Goal: Information Seeking & Learning: Check status

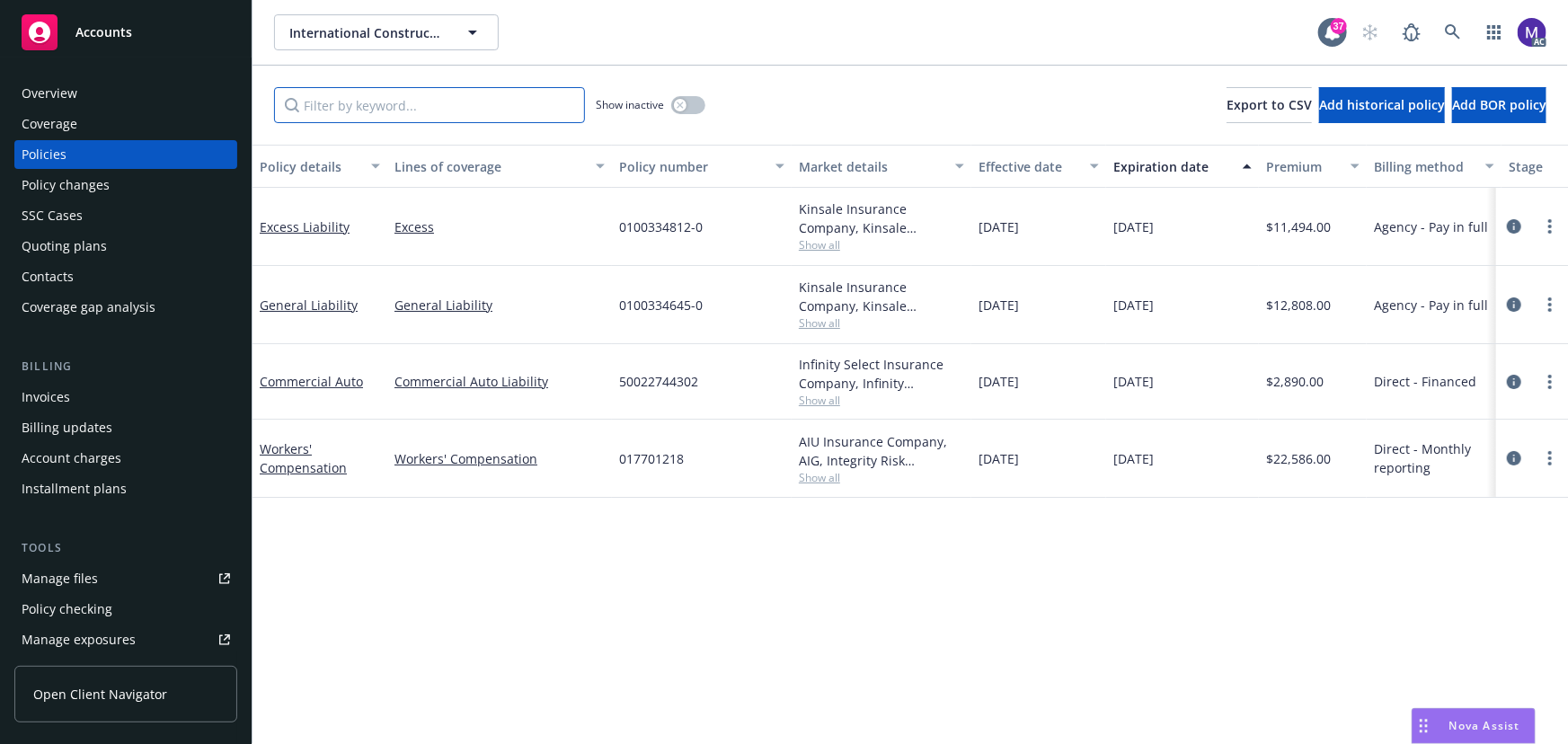
click at [323, 107] on input "Filter by keyword..." at bounding box center [429, 104] width 311 height 35
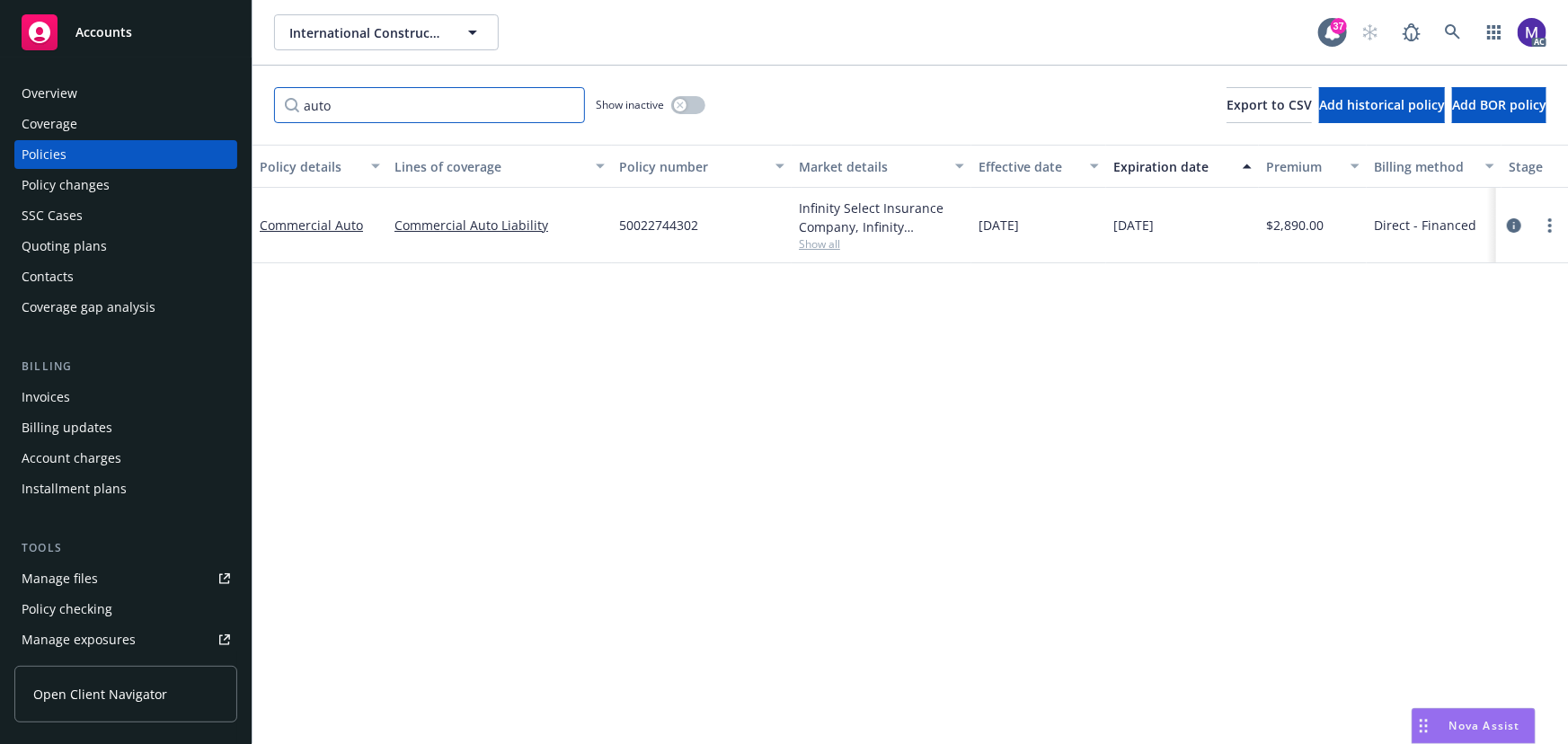
type input "auto"
click at [836, 251] on span "Show all" at bounding box center [882, 244] width 165 height 16
click at [1516, 231] on icon "circleInformation" at bounding box center [1514, 226] width 15 height 15
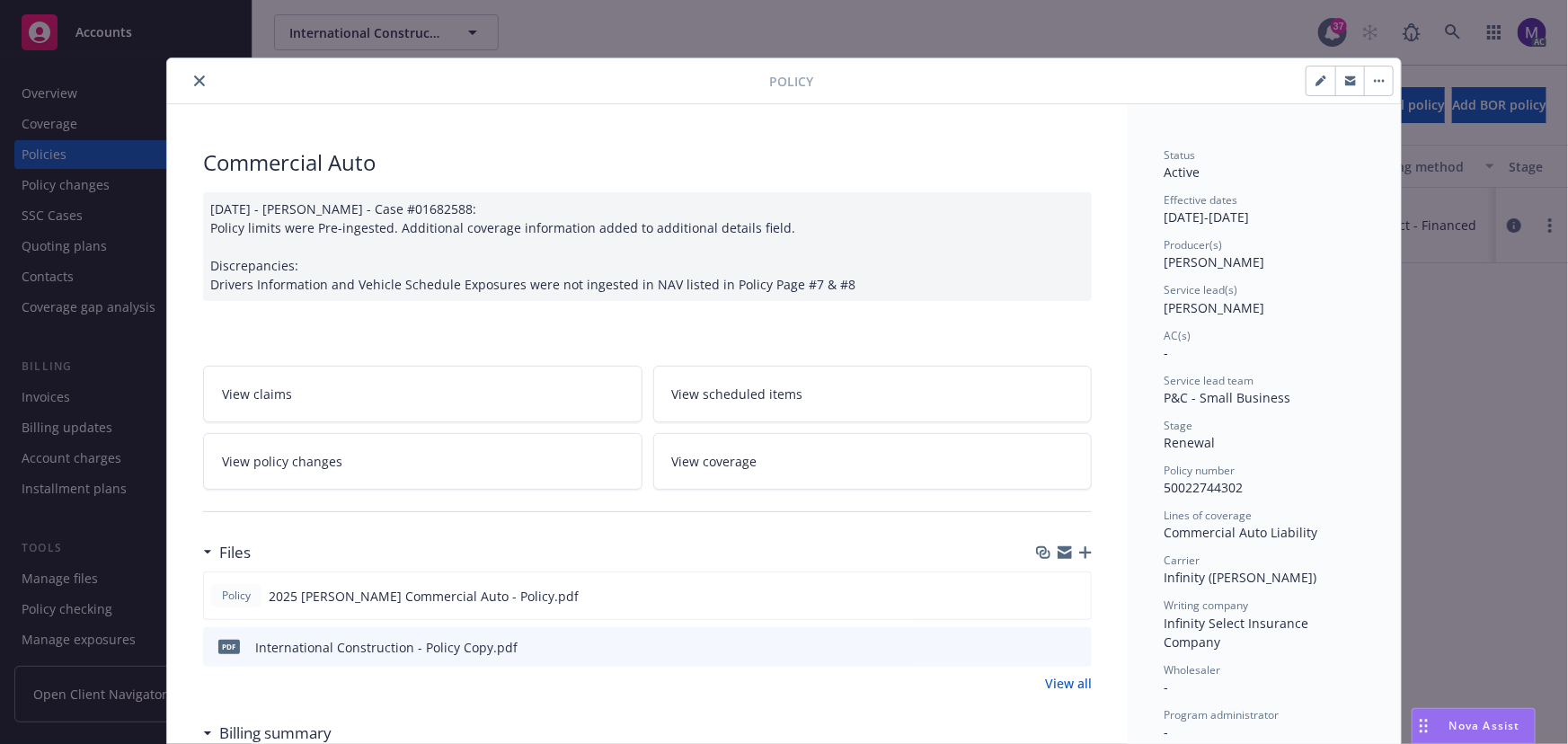
click at [343, 481] on link "View policy changes" at bounding box center [423, 461] width 439 height 56
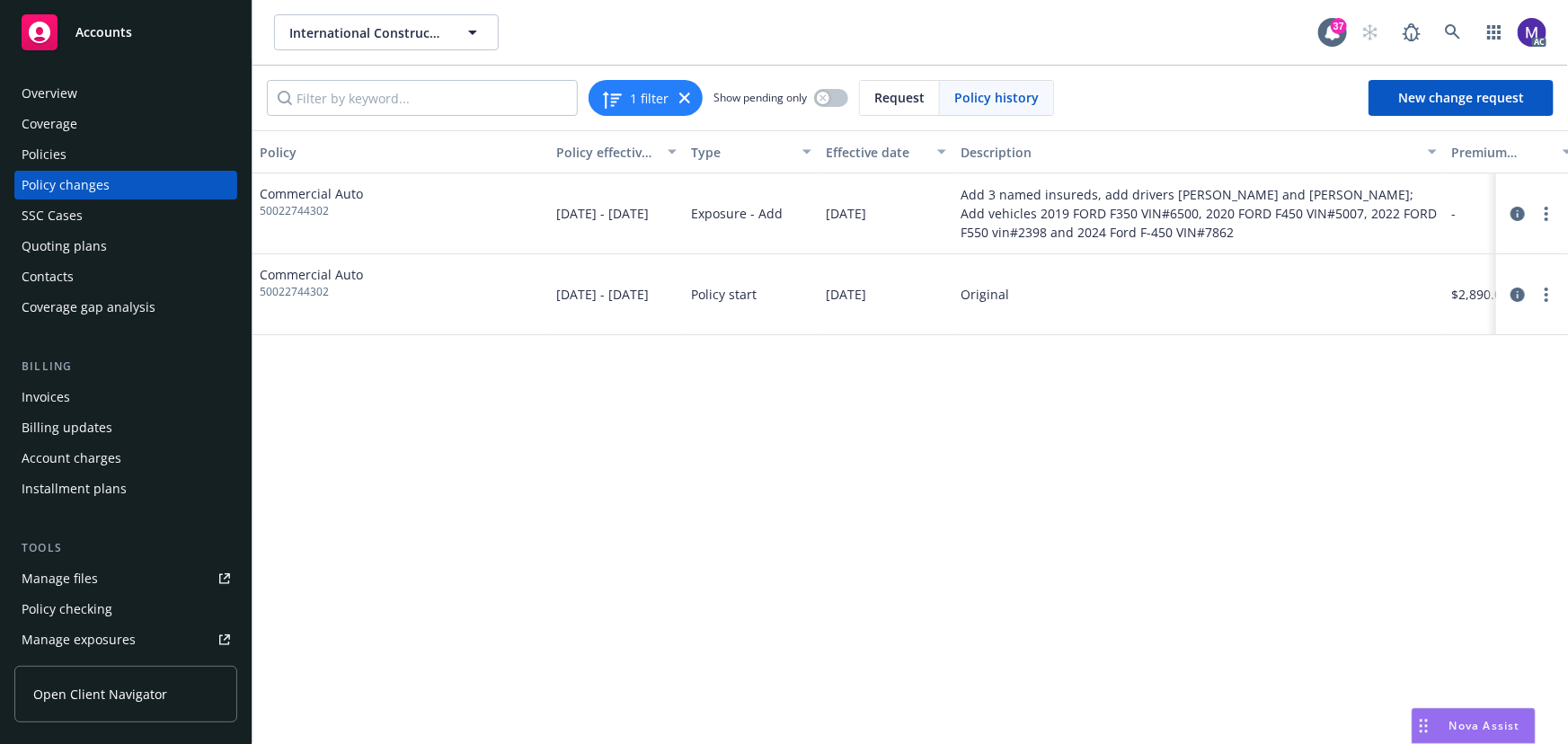
click at [130, 185] on div "Policy changes" at bounding box center [126, 184] width 209 height 29
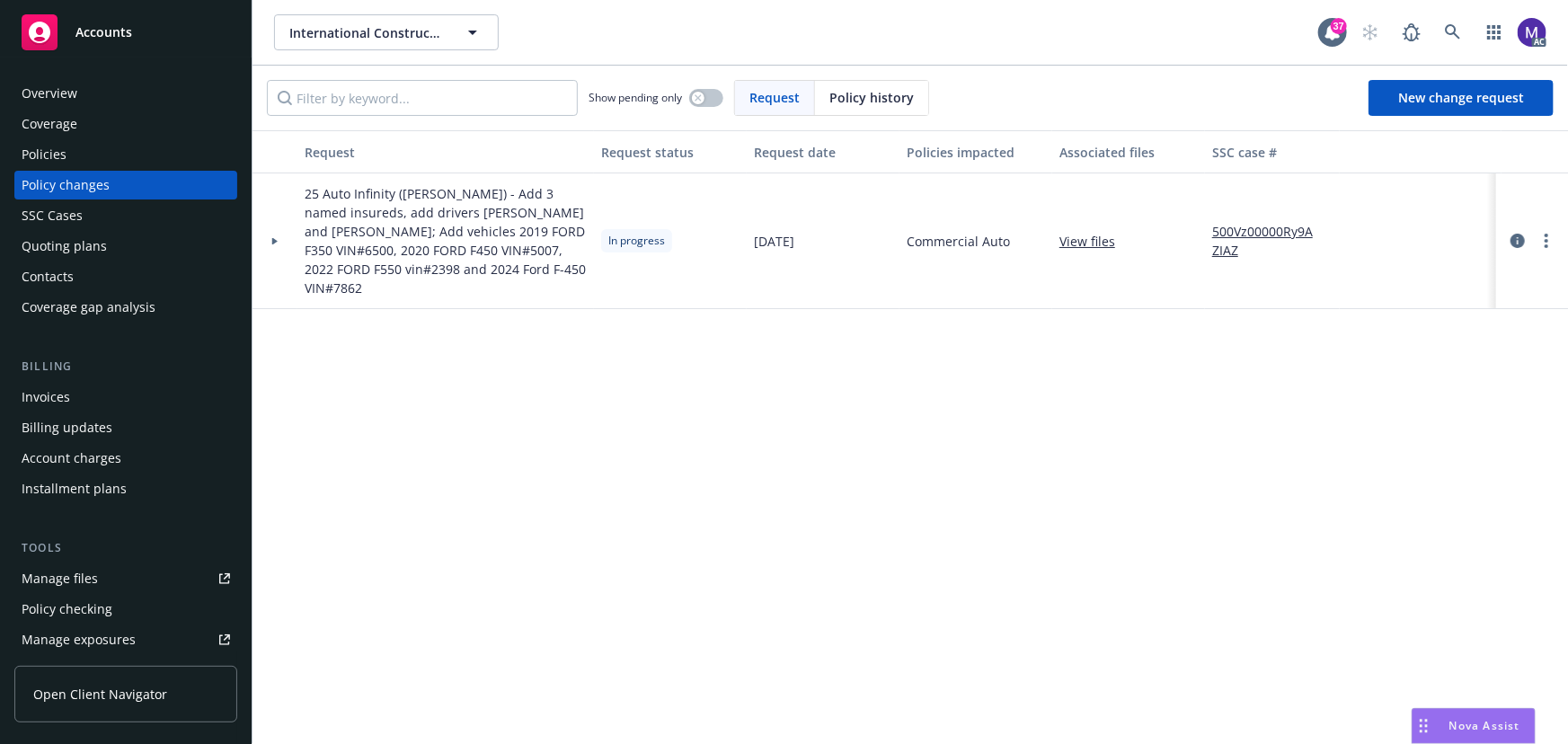
click at [274, 241] on icon at bounding box center [274, 240] width 5 height 7
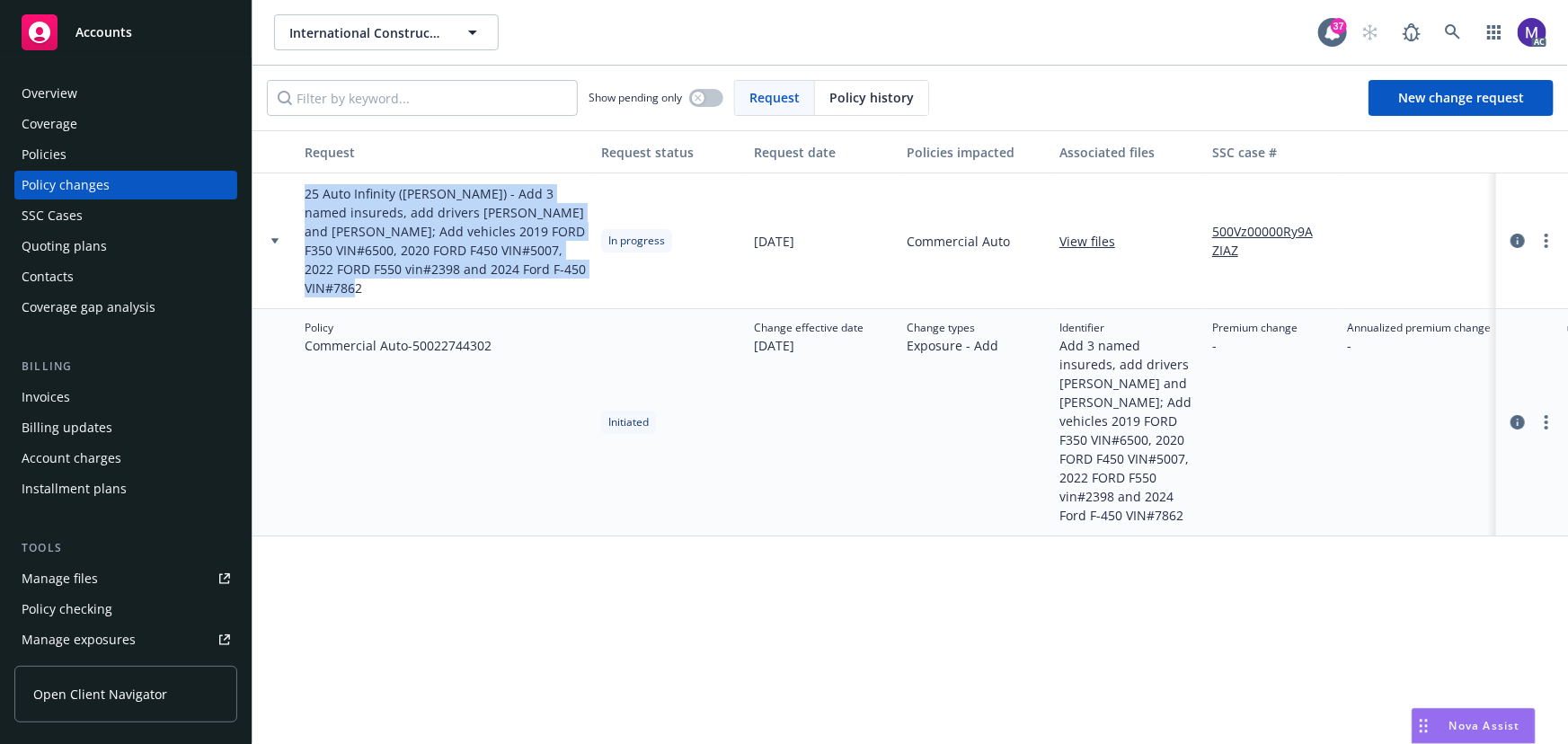
drag, startPoint x: 305, startPoint y: 192, endPoint x: 560, endPoint y: 293, distance: 274.3
click at [560, 293] on span "25 Auto Infinity (Kemper) - Add 3 named insureds, add drivers Eduardo Torres Di…" at bounding box center [445, 240] width 282 height 113
drag, startPoint x: 560, startPoint y: 293, endPoint x: 537, endPoint y: 292, distance: 23.0
click at [560, 293] on span "25 Auto Infinity (Kemper) - Add 3 named insureds, add drivers Eduardo Torres Di…" at bounding box center [445, 240] width 282 height 113
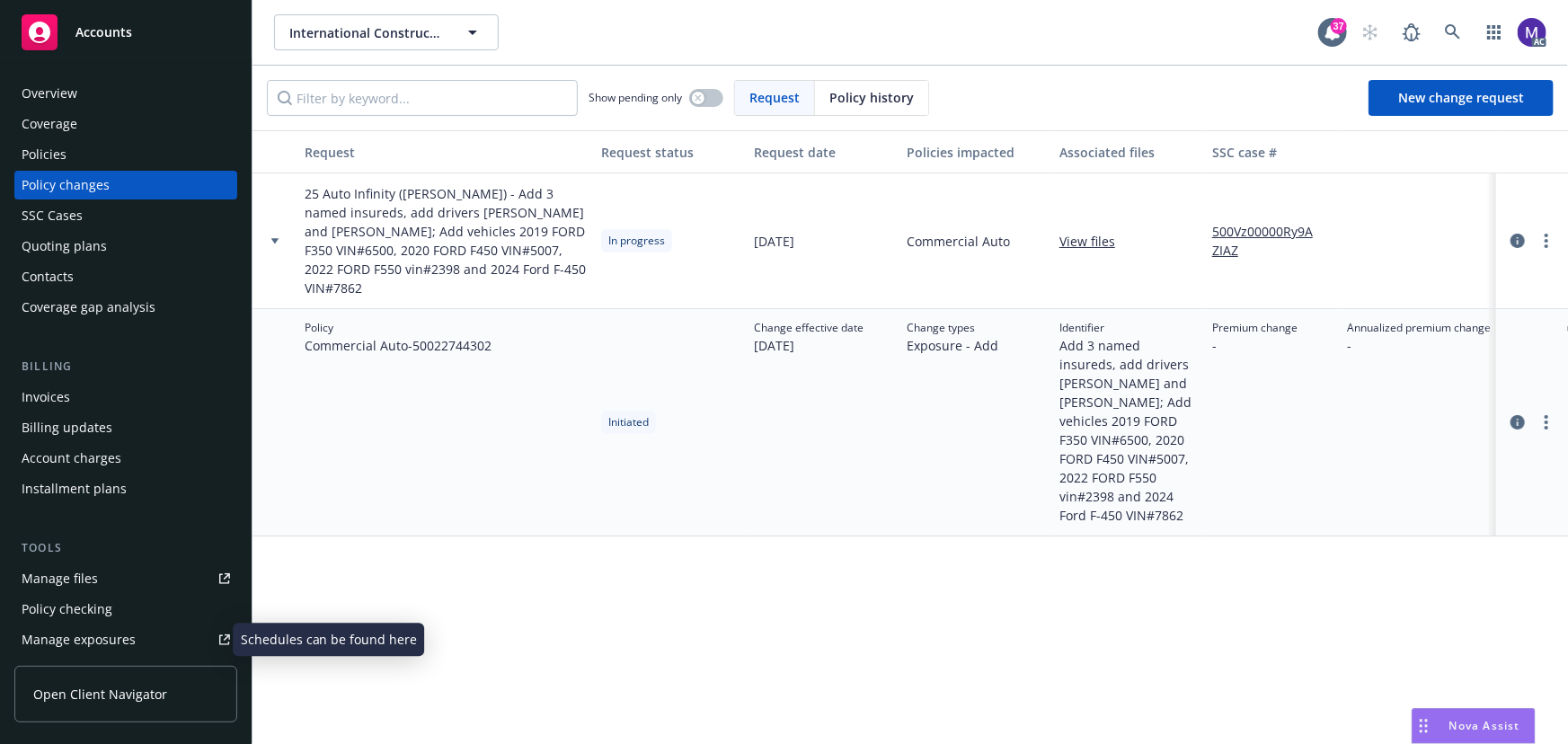
click at [66, 630] on div "Manage exposures" at bounding box center [79, 640] width 114 height 29
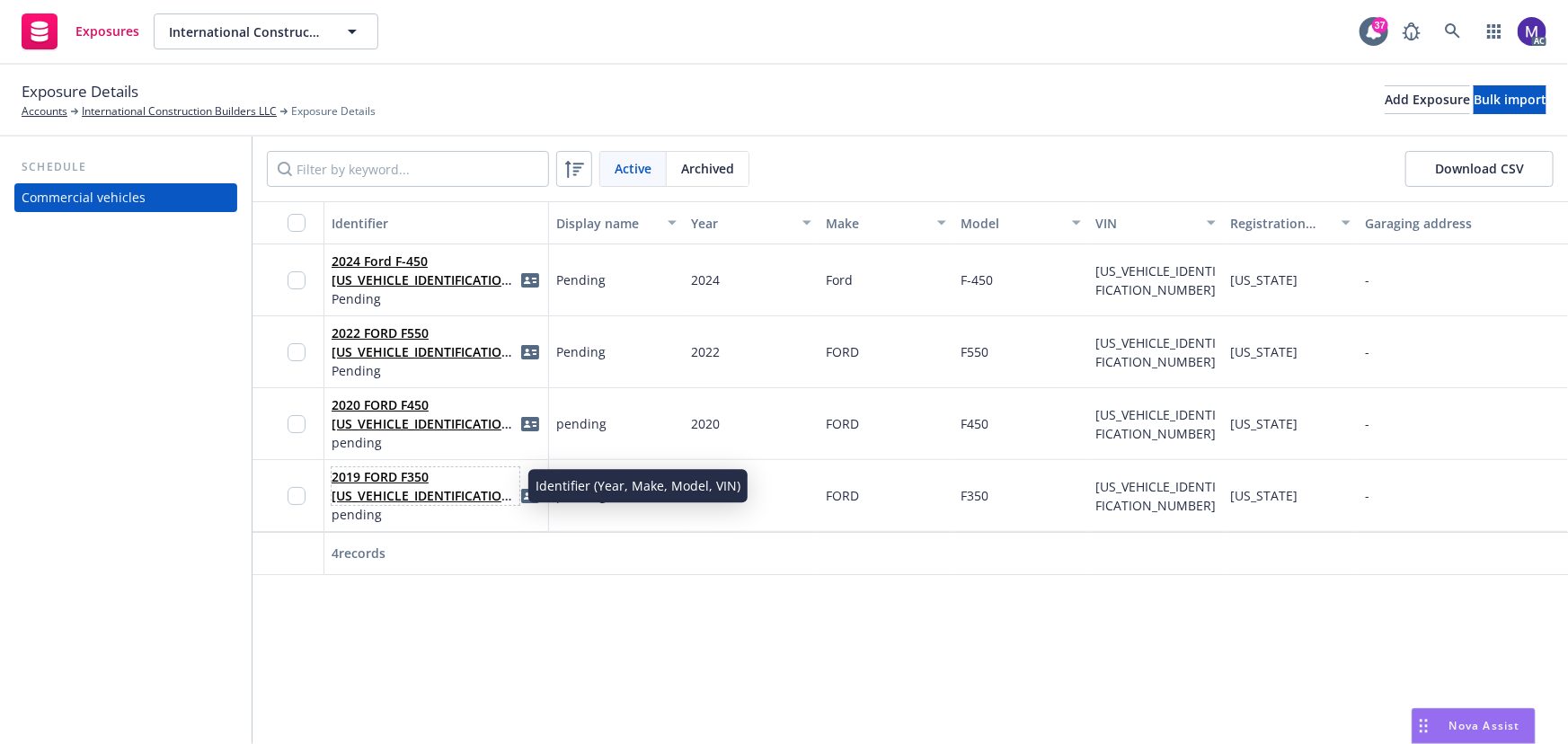
click at [377, 490] on link "2019 FORD F350 1FDRF3GT1KEC16500" at bounding box center [425, 496] width 185 height 55
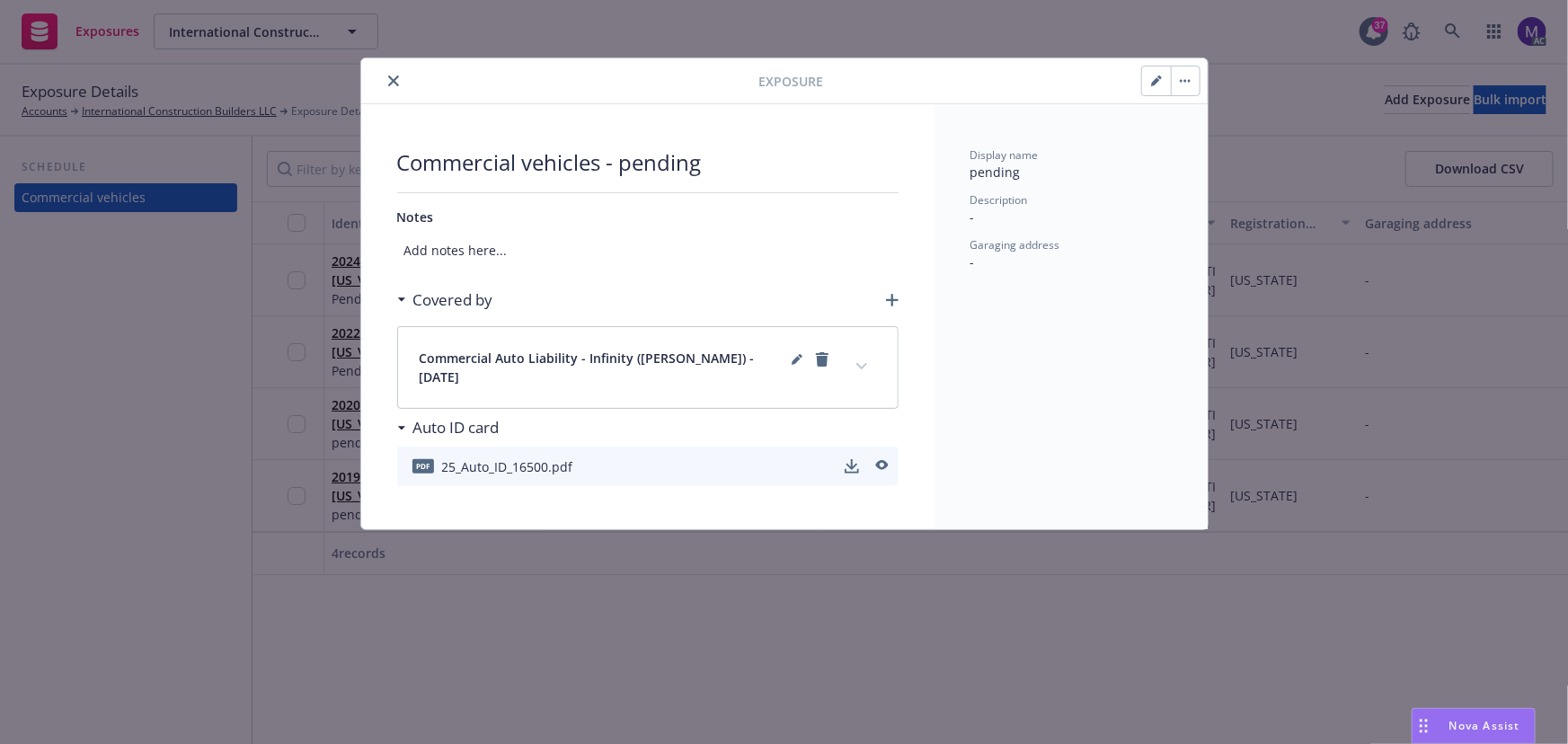
click at [865, 366] on button "expand content" at bounding box center [861, 367] width 29 height 29
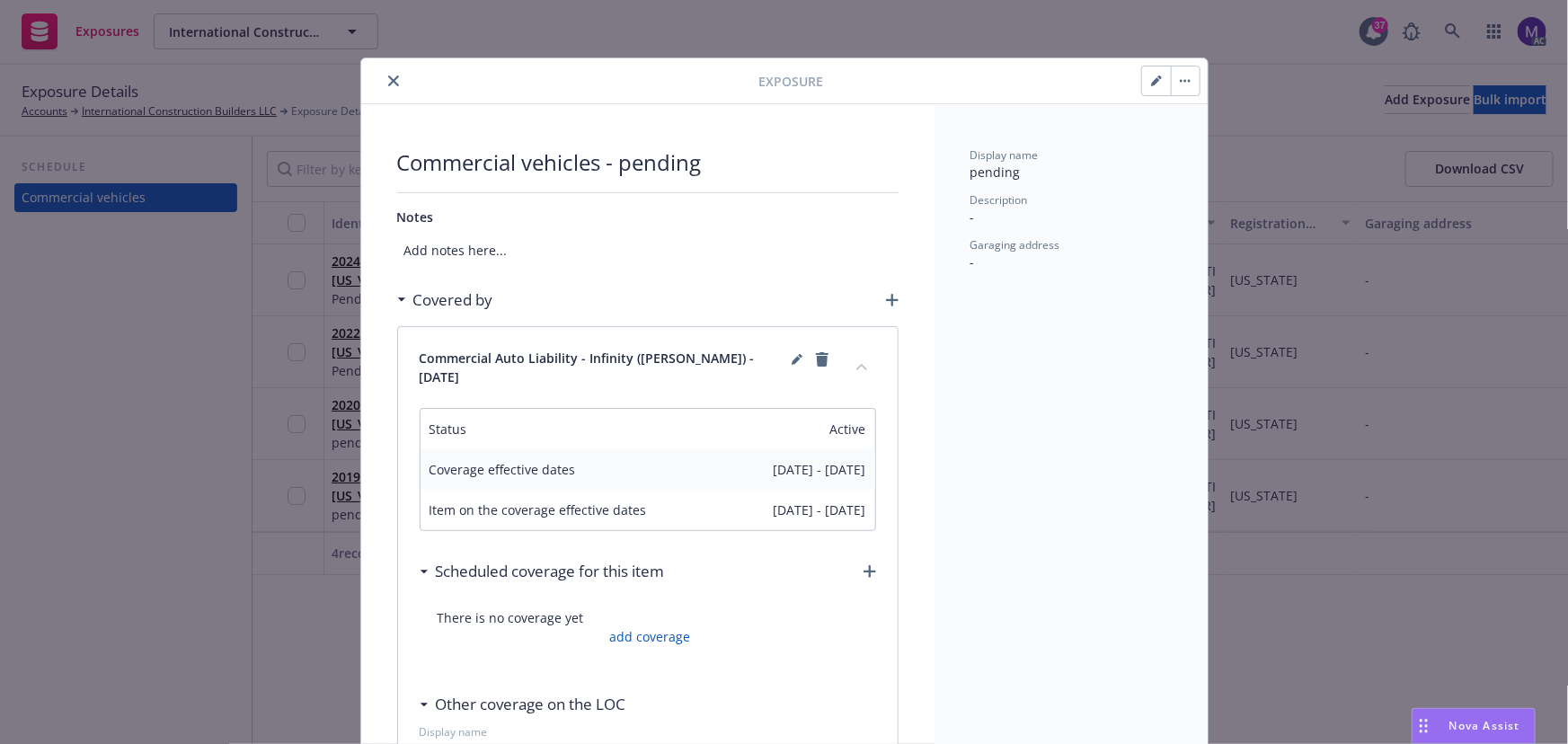
drag, startPoint x: 257, startPoint y: 555, endPoint x: 416, endPoint y: 268, distance: 328.1
click at [264, 537] on div "Exposure Commercial vehicles - pending Notes Add notes here... Covered by Comme…" at bounding box center [784, 372] width 1568 height 744
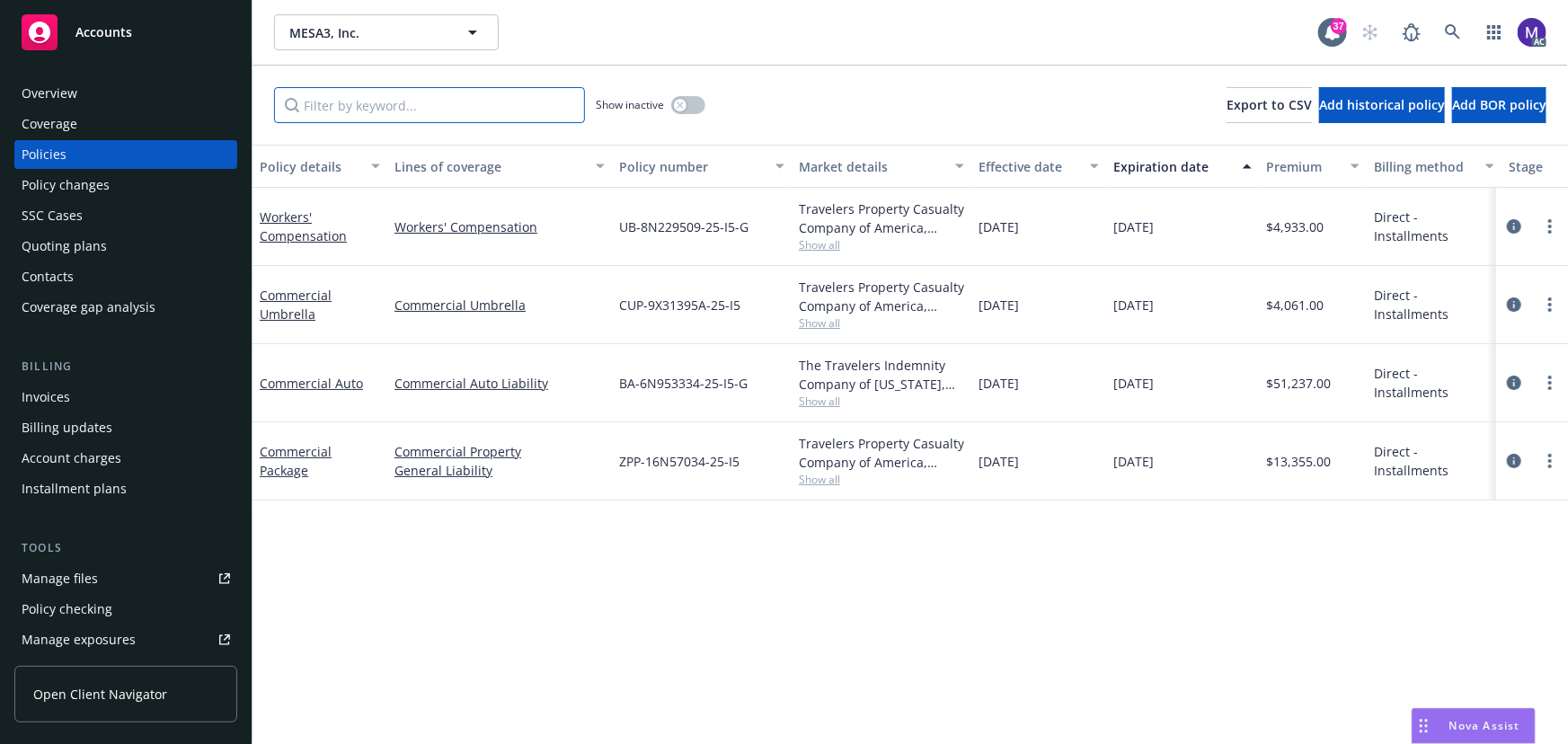
click at [343, 106] on input "Filter by keyword..." at bounding box center [429, 104] width 311 height 35
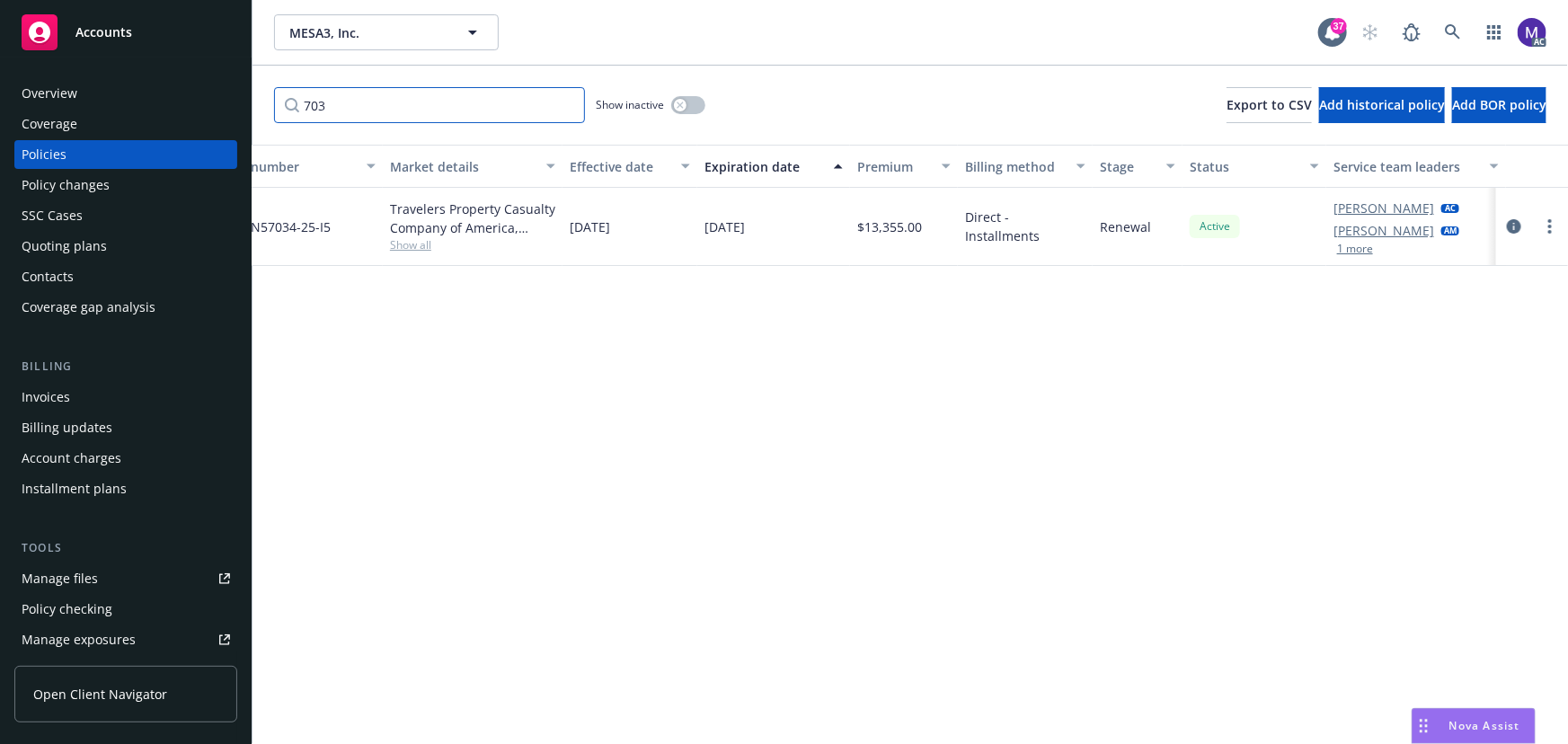
scroll to position [0, 418]
type input "703"
click at [1524, 223] on link "circleInformation" at bounding box center [1514, 227] width 22 height 22
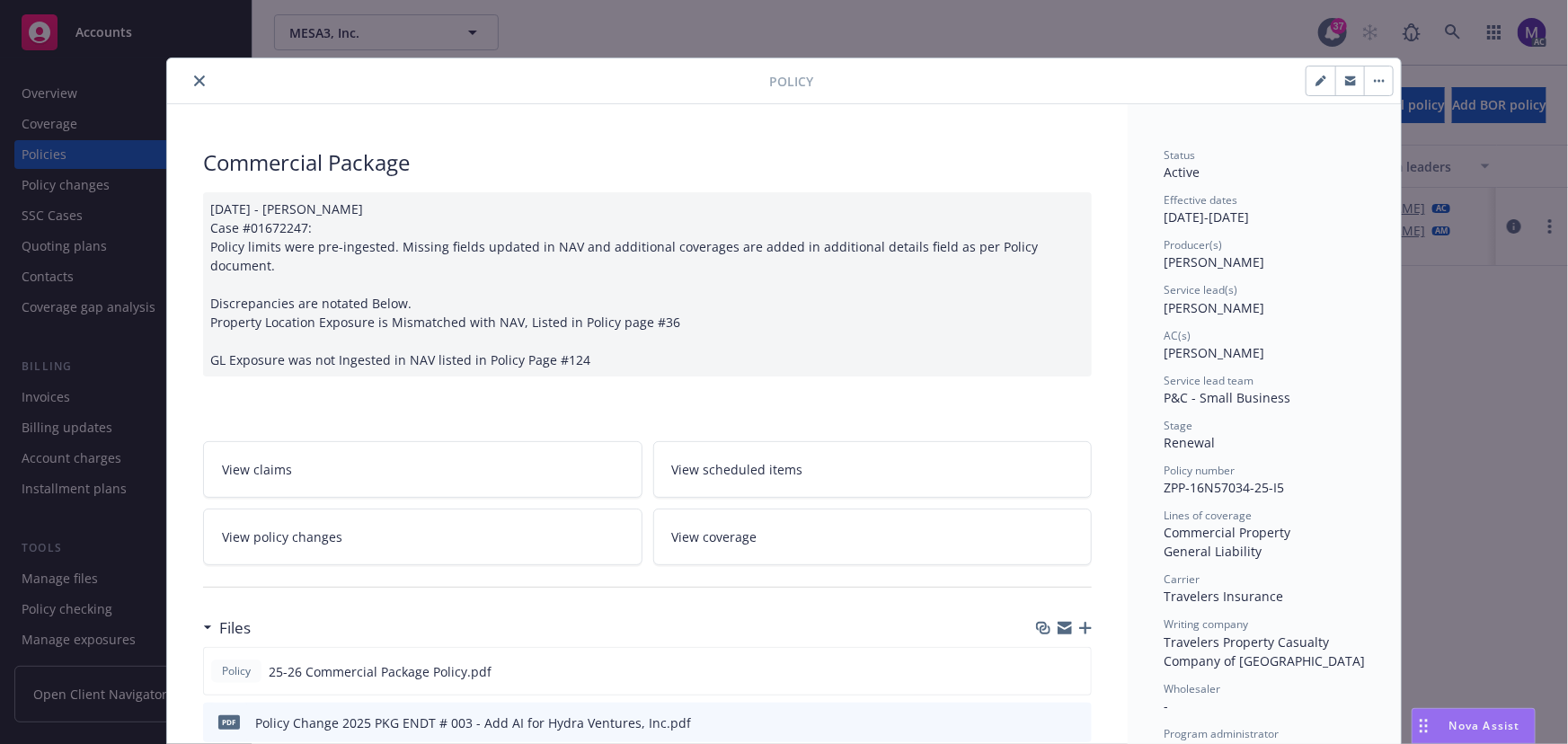
click at [302, 527] on link "View policy changes" at bounding box center [423, 536] width 439 height 56
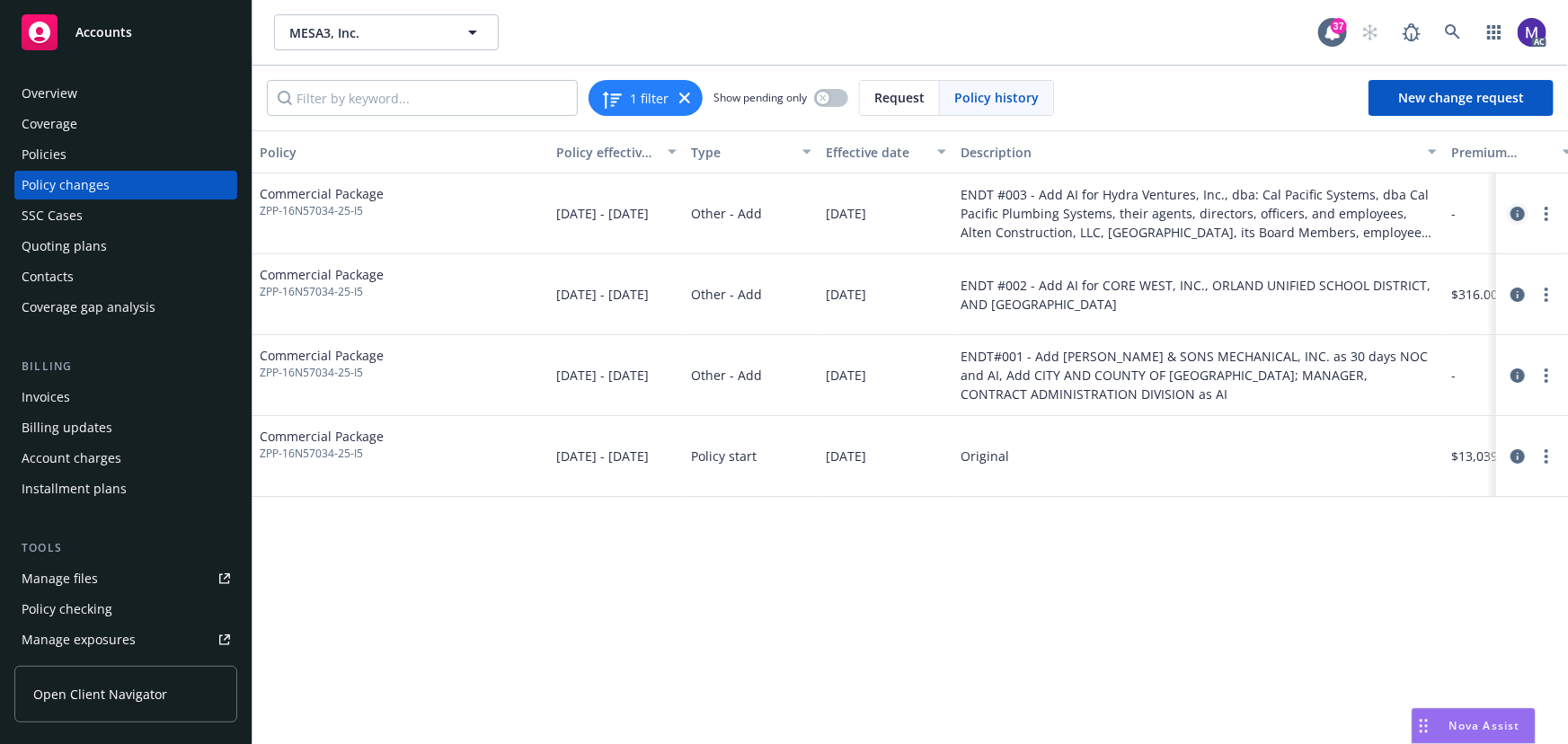
click at [1519, 215] on icon "circleInformation" at bounding box center [1517, 214] width 15 height 15
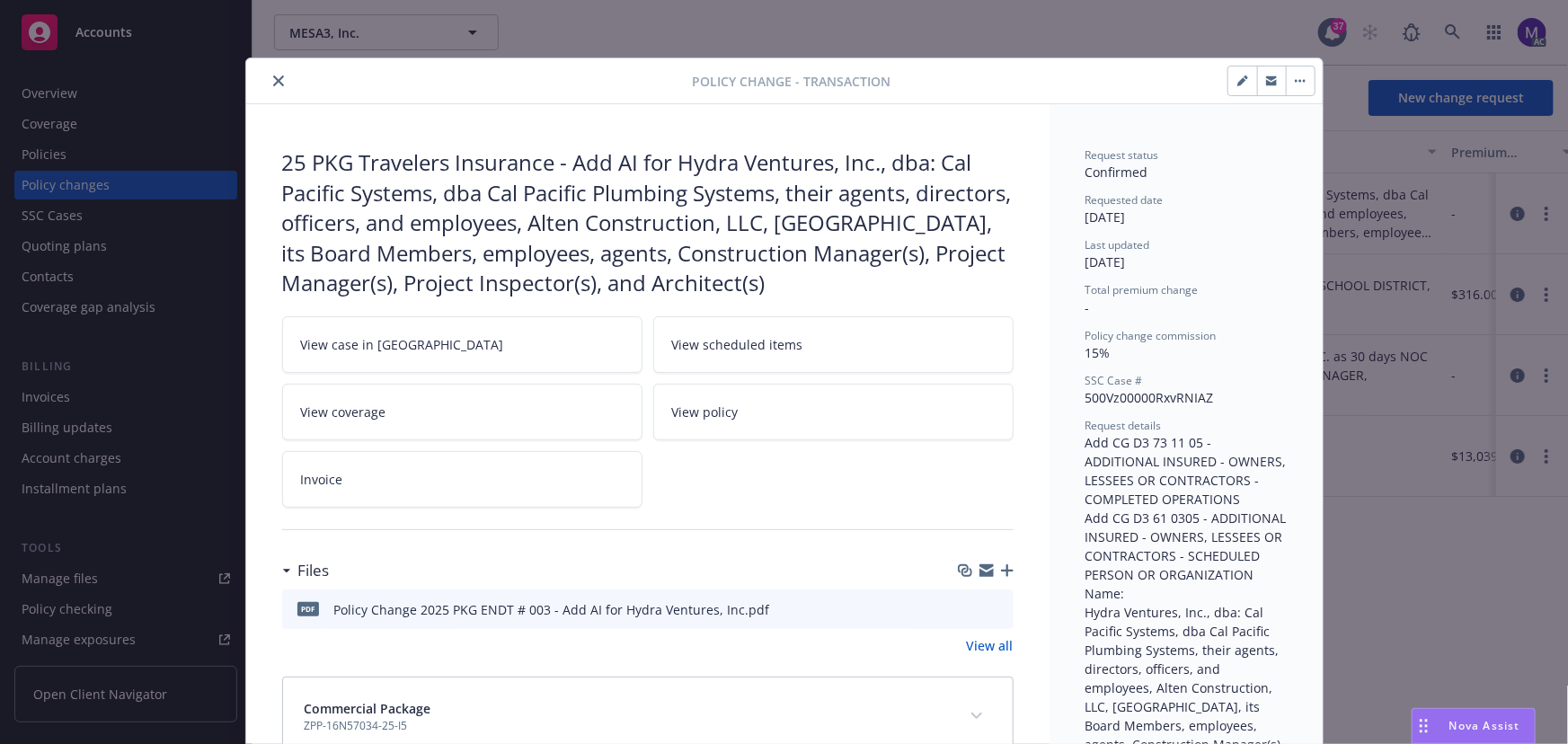
scroll to position [54, 0]
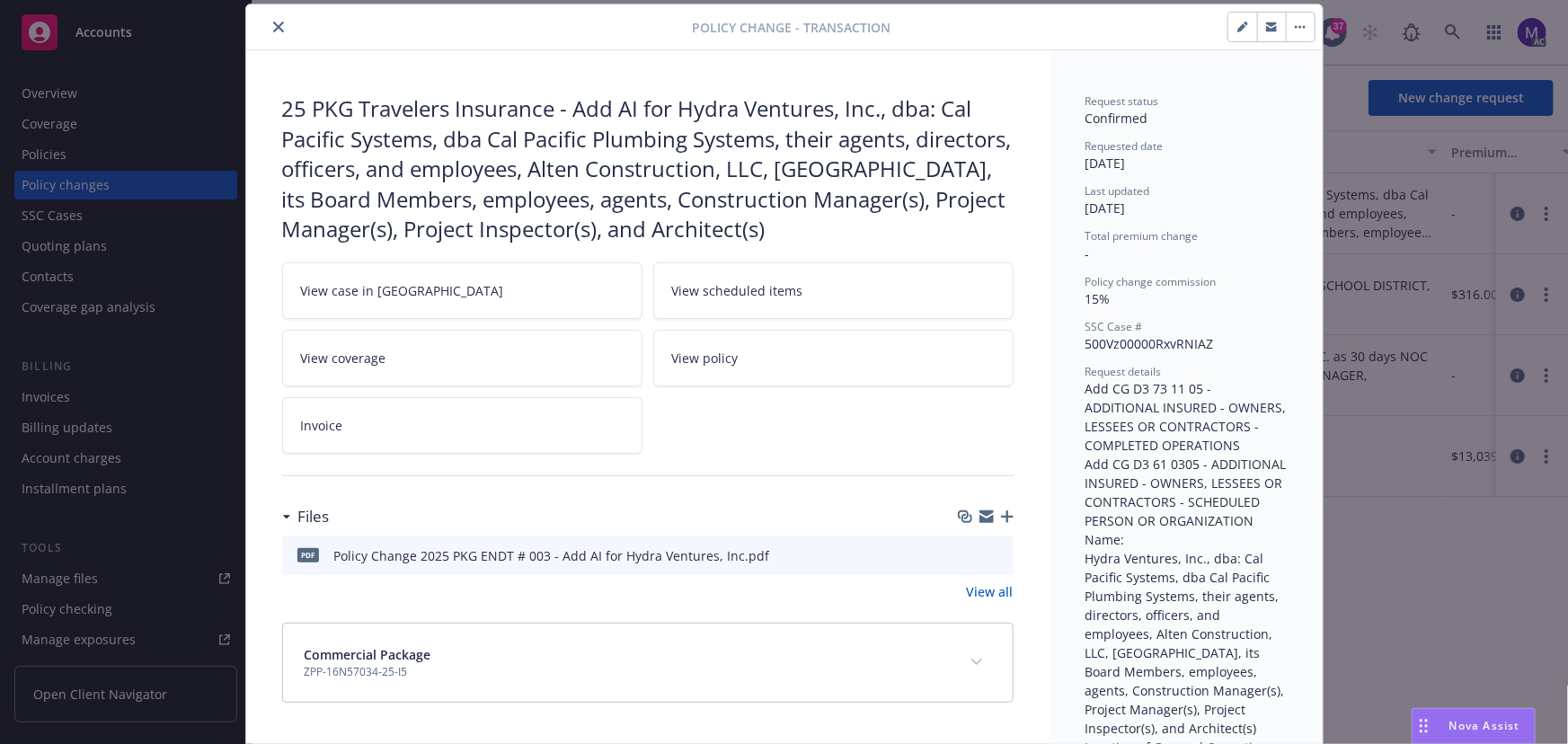
click at [988, 561] on icon "preview file" at bounding box center [996, 554] width 16 height 13
drag, startPoint x: 578, startPoint y: 98, endPoint x: 876, endPoint y: 240, distance: 330.1
click at [876, 240] on div "25 PKG Travelers Insurance - Add AI for Hydra Ventures, Inc., dba: Cal Pacific …" at bounding box center [647, 169] width 732 height 151
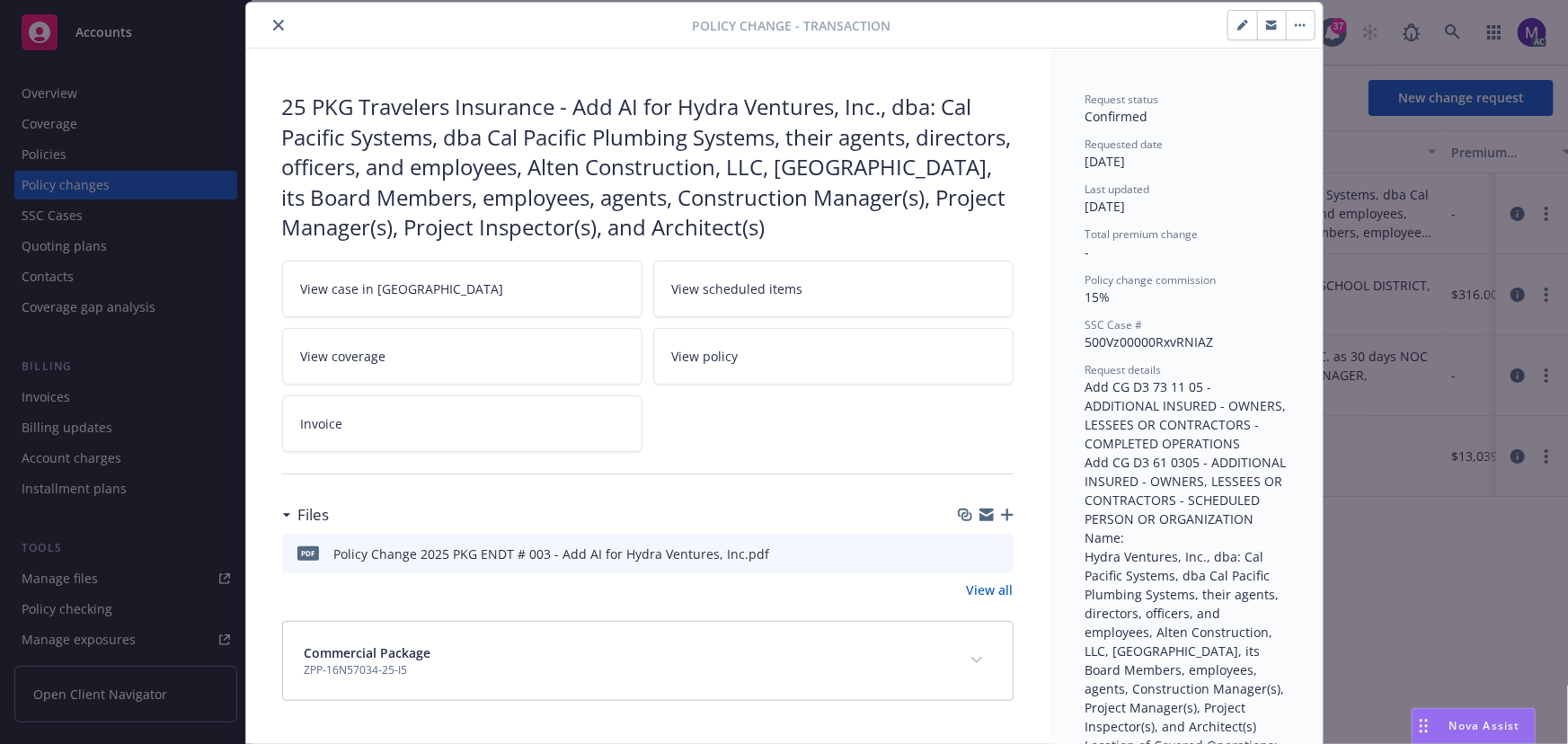
scroll to position [0, 0]
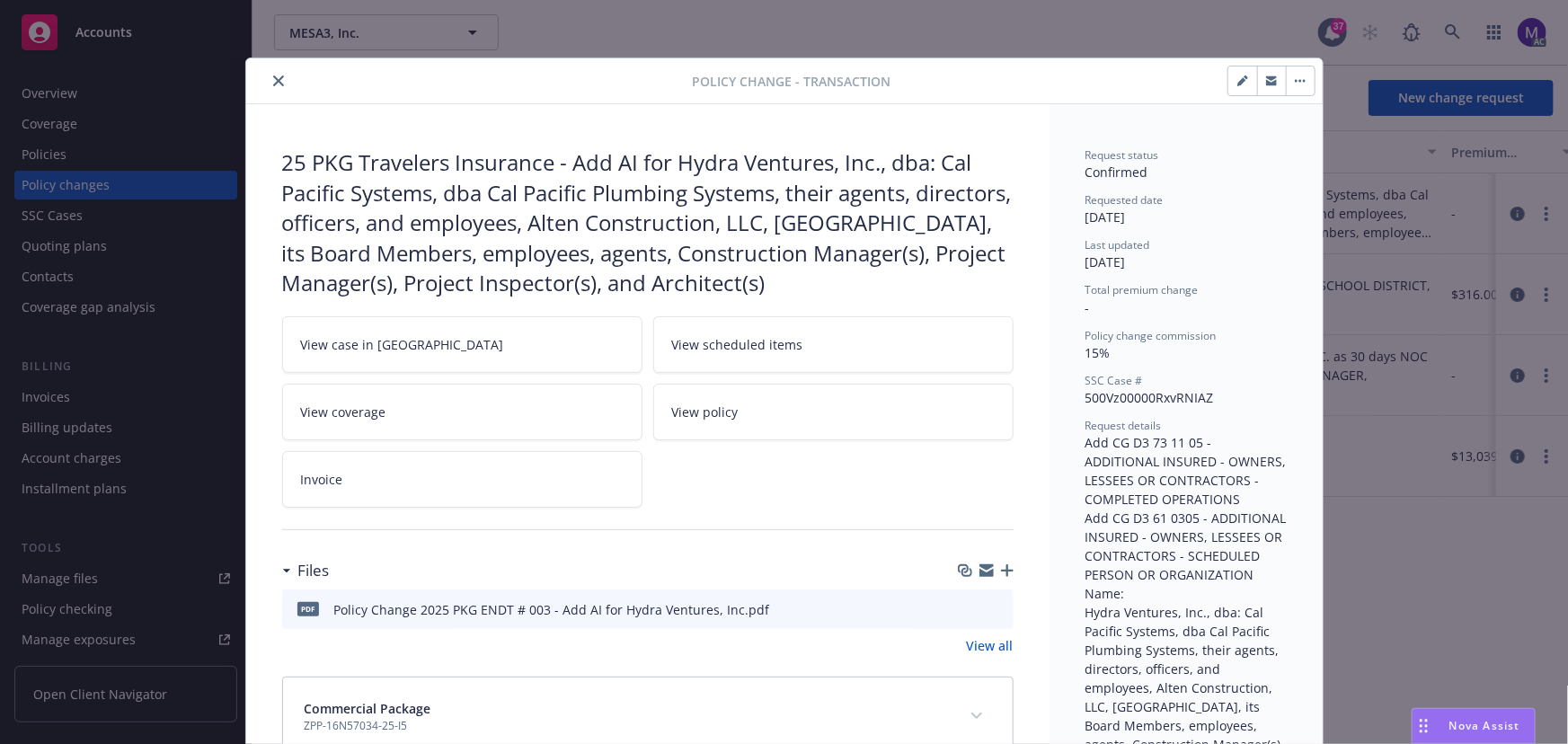
drag, startPoint x: 279, startPoint y: 79, endPoint x: 246, endPoint y: 114, distance: 48.1
click at [279, 79] on button "close" at bounding box center [279, 81] width 22 height 22
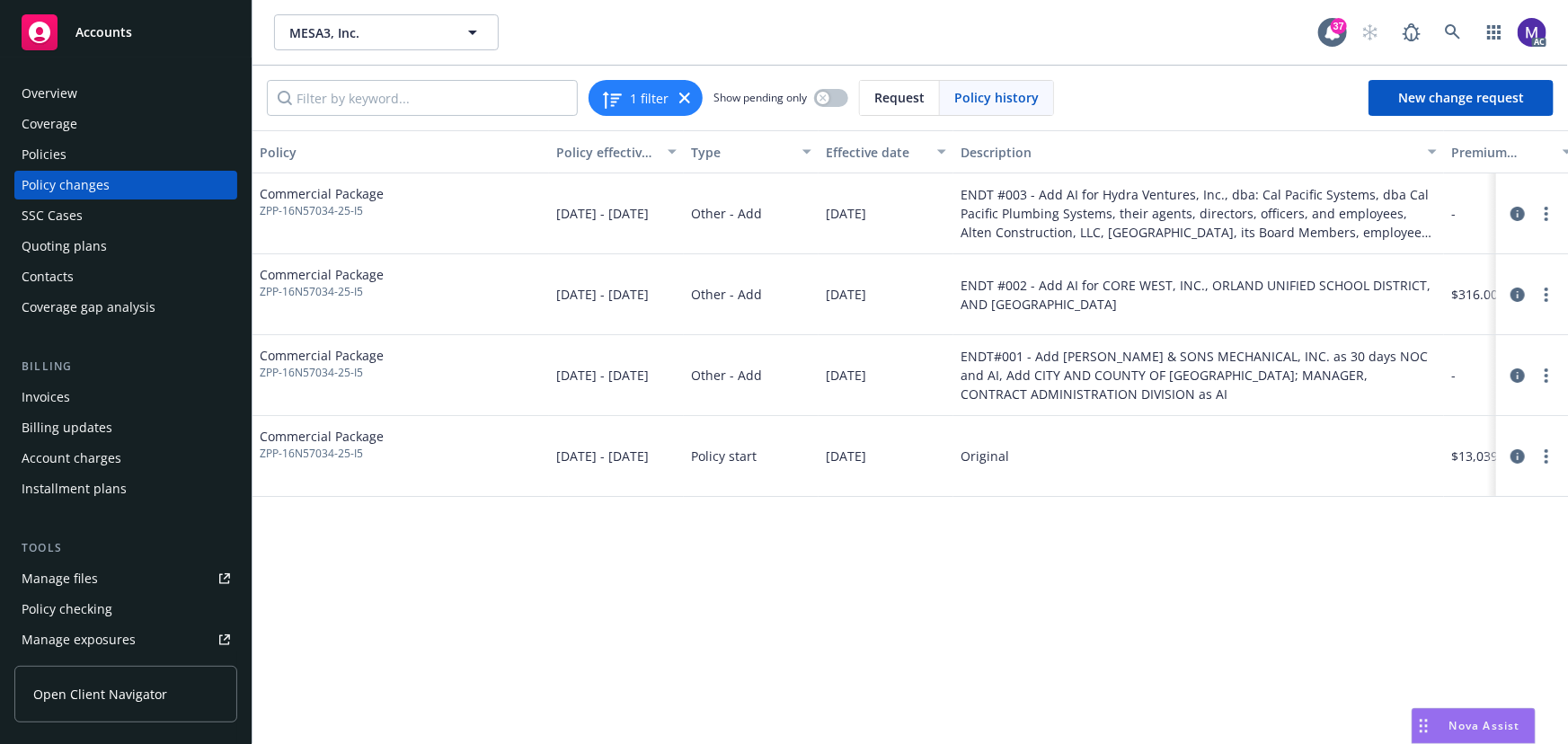
click at [107, 179] on div "Policy changes" at bounding box center [126, 184] width 209 height 29
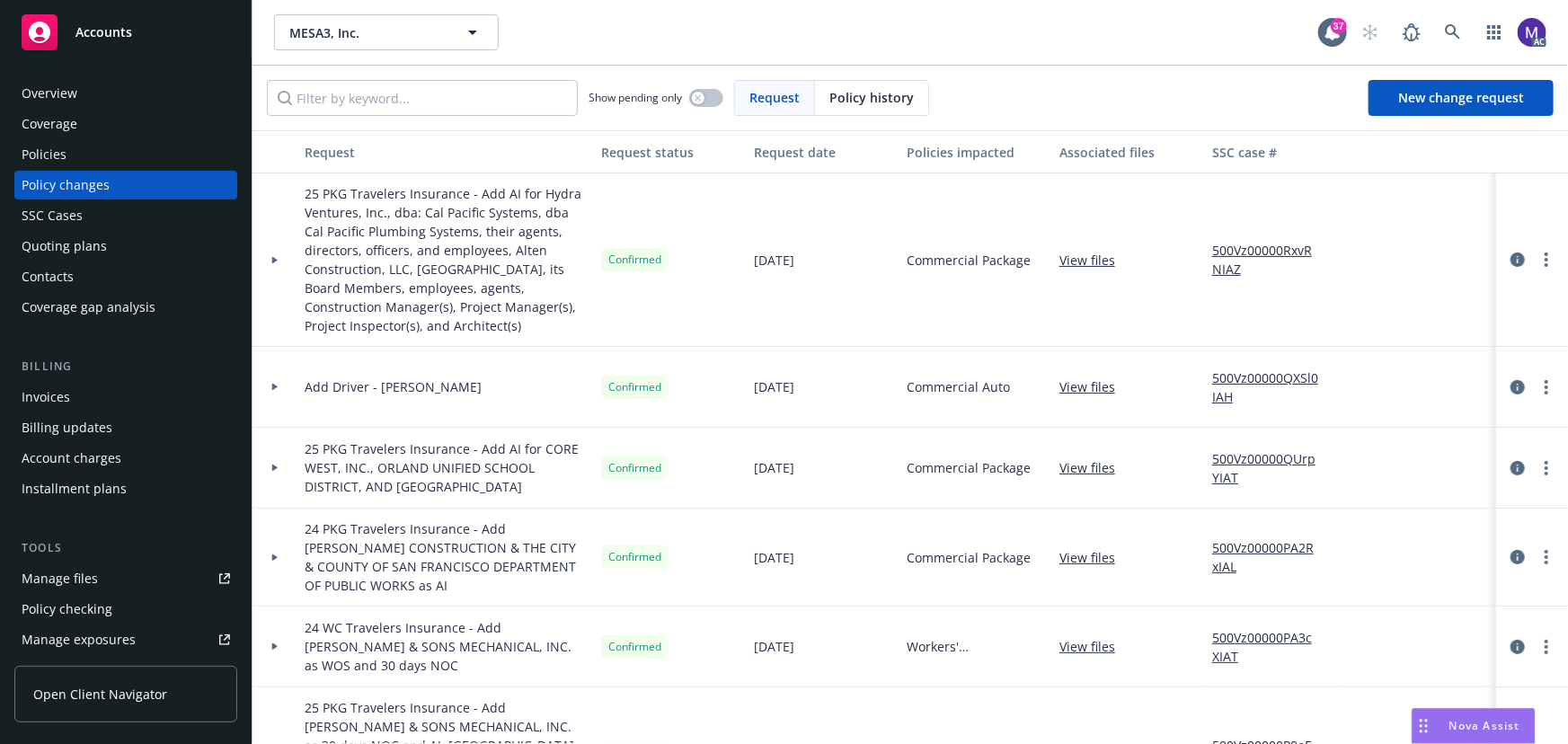
click at [287, 298] on div at bounding box center [275, 260] width 45 height 173
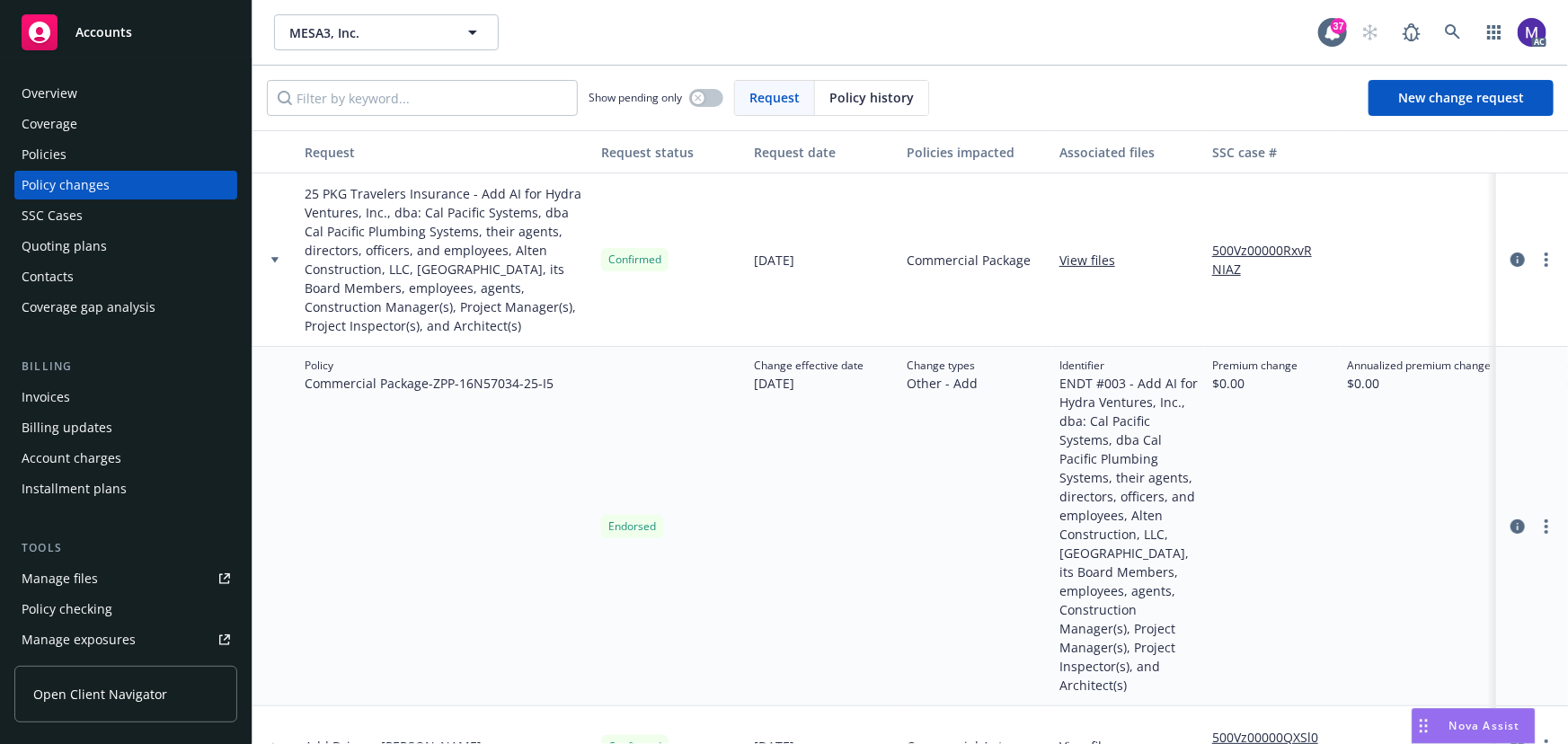
drag, startPoint x: 884, startPoint y: 409, endPoint x: 1047, endPoint y: 419, distance: 163.3
click at [1047, 419] on div "Policy Commercial Package - ZPP-16N57034-25-I5 Endorsed Change effective date 0…" at bounding box center [1182, 526] width 1860 height 360
click at [1047, 419] on div "Change types Other - Add" at bounding box center [975, 526] width 153 height 360
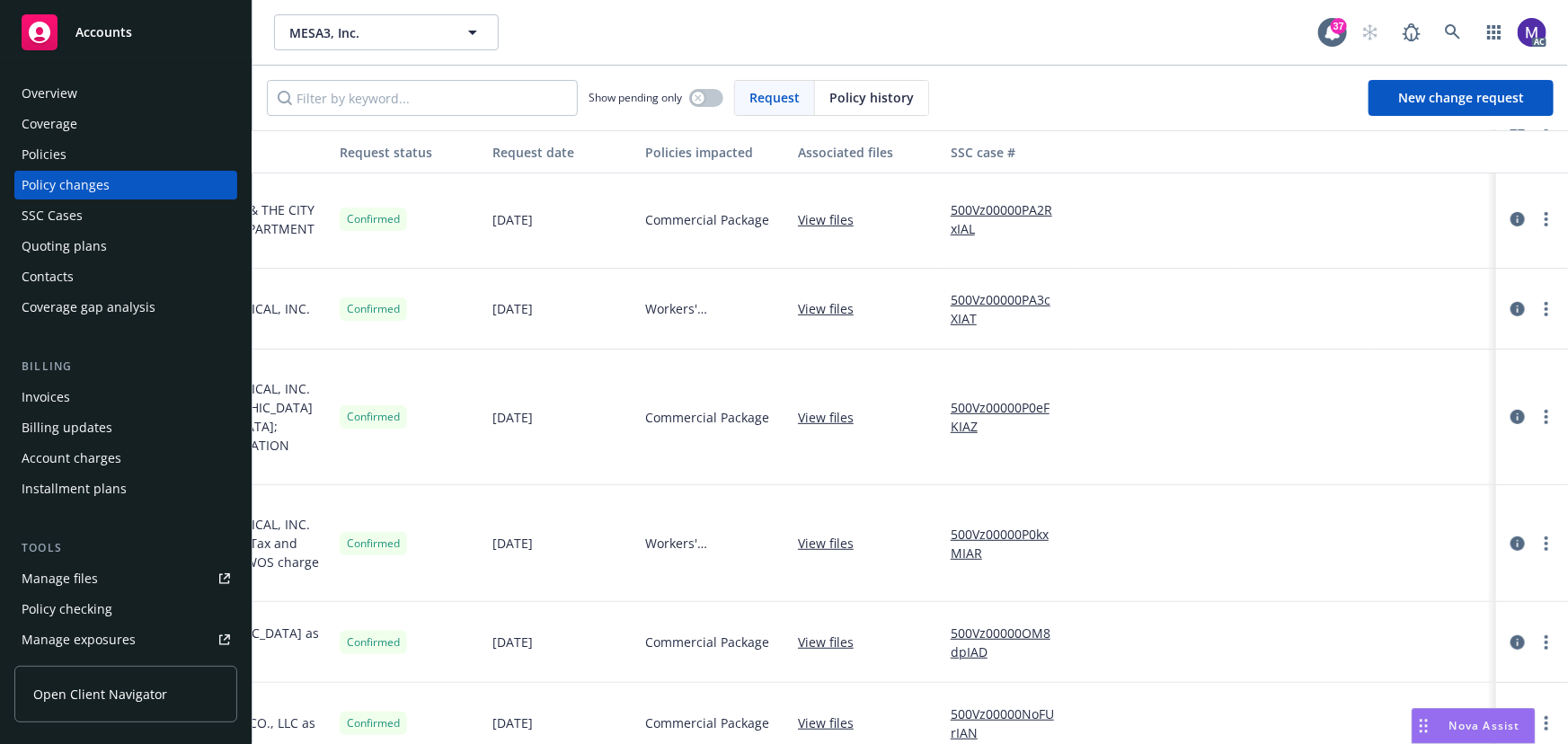
scroll to position [326, 556]
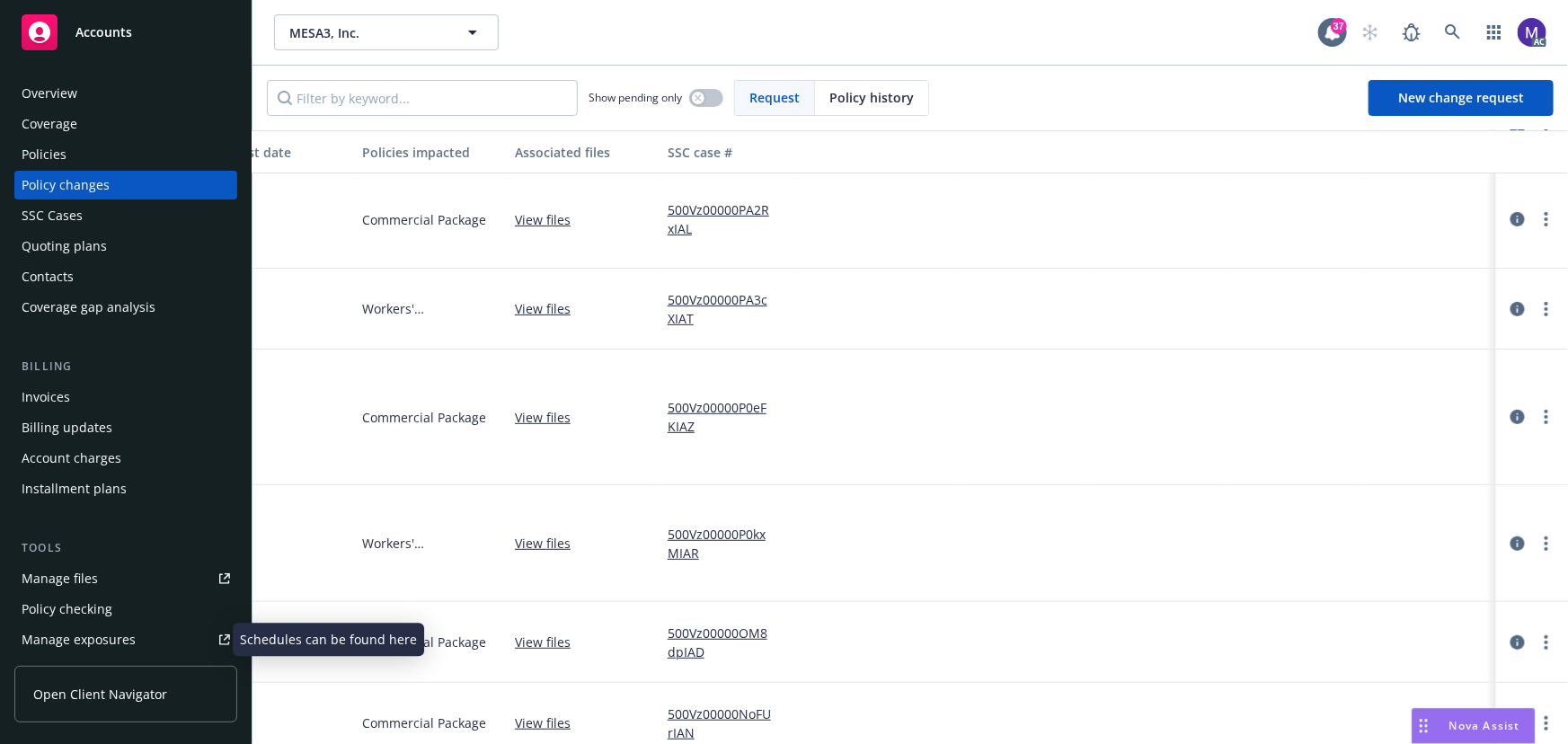
click at [107, 647] on div "Manage exposures" at bounding box center [79, 640] width 114 height 29
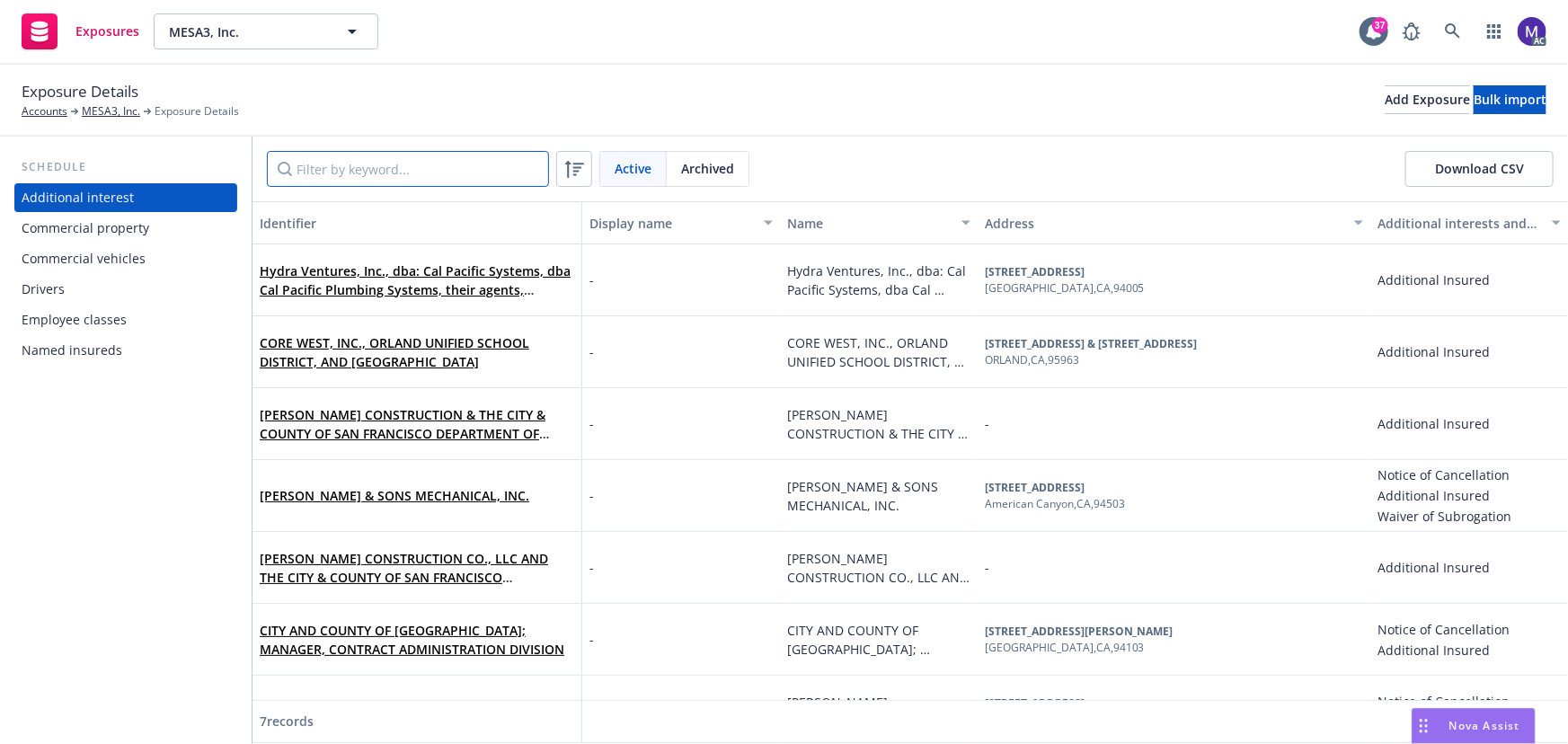
click at [351, 172] on input "Filter by keyword..." at bounding box center [408, 169] width 282 height 35
paste input "Hydra Ventures, Inc., dba: Cal Pacific Systems, dba Cal Pacific Plumbing System…"
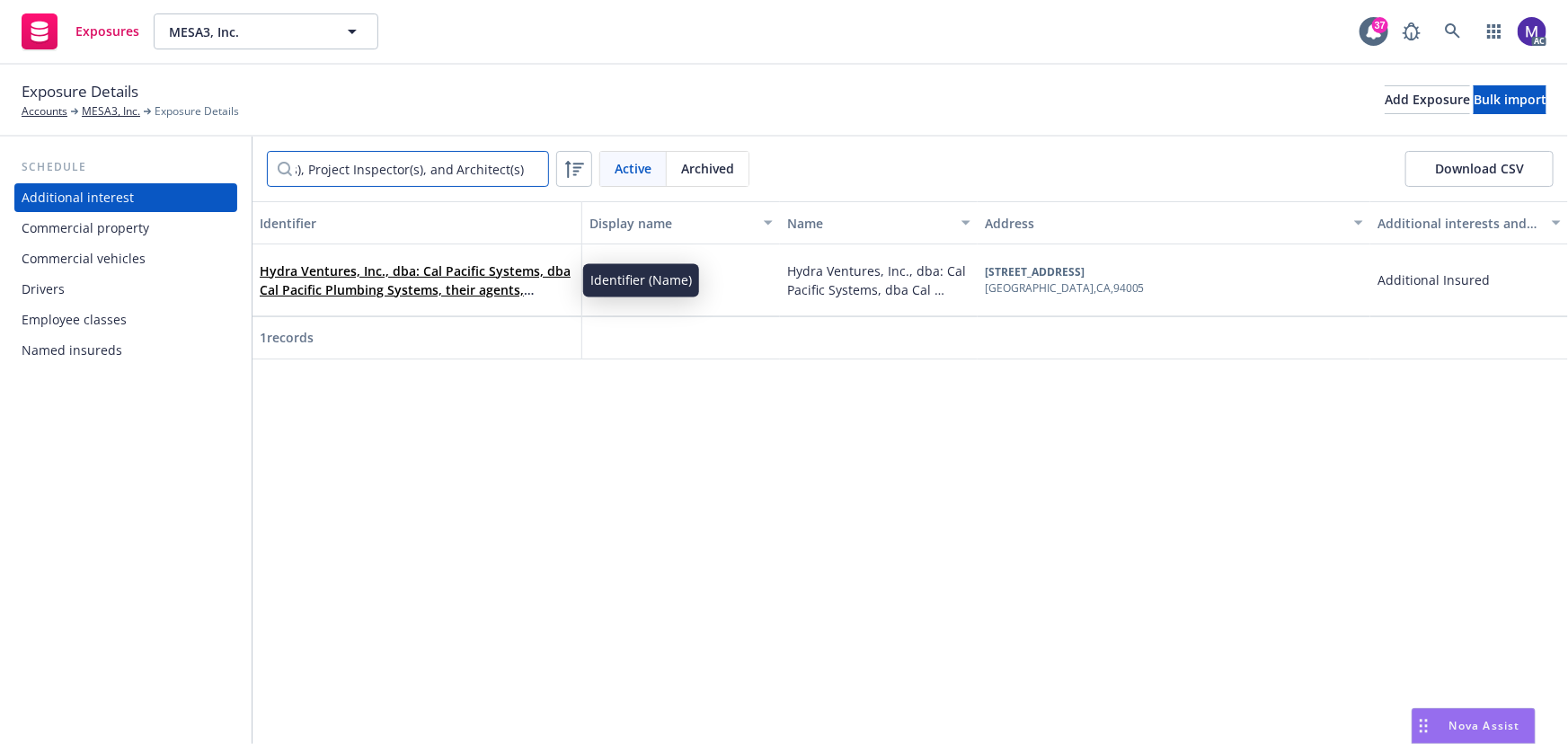
type input "Hydra Ventures, Inc., dba: Cal Pacific Systems, dba Cal Pacific Plumbing System…"
click at [342, 279] on link "Hydra Ventures, Inc., dba: Cal Pacific Systems, dba Cal Pacific Plumbing System…" at bounding box center [416, 327] width 311 height 130
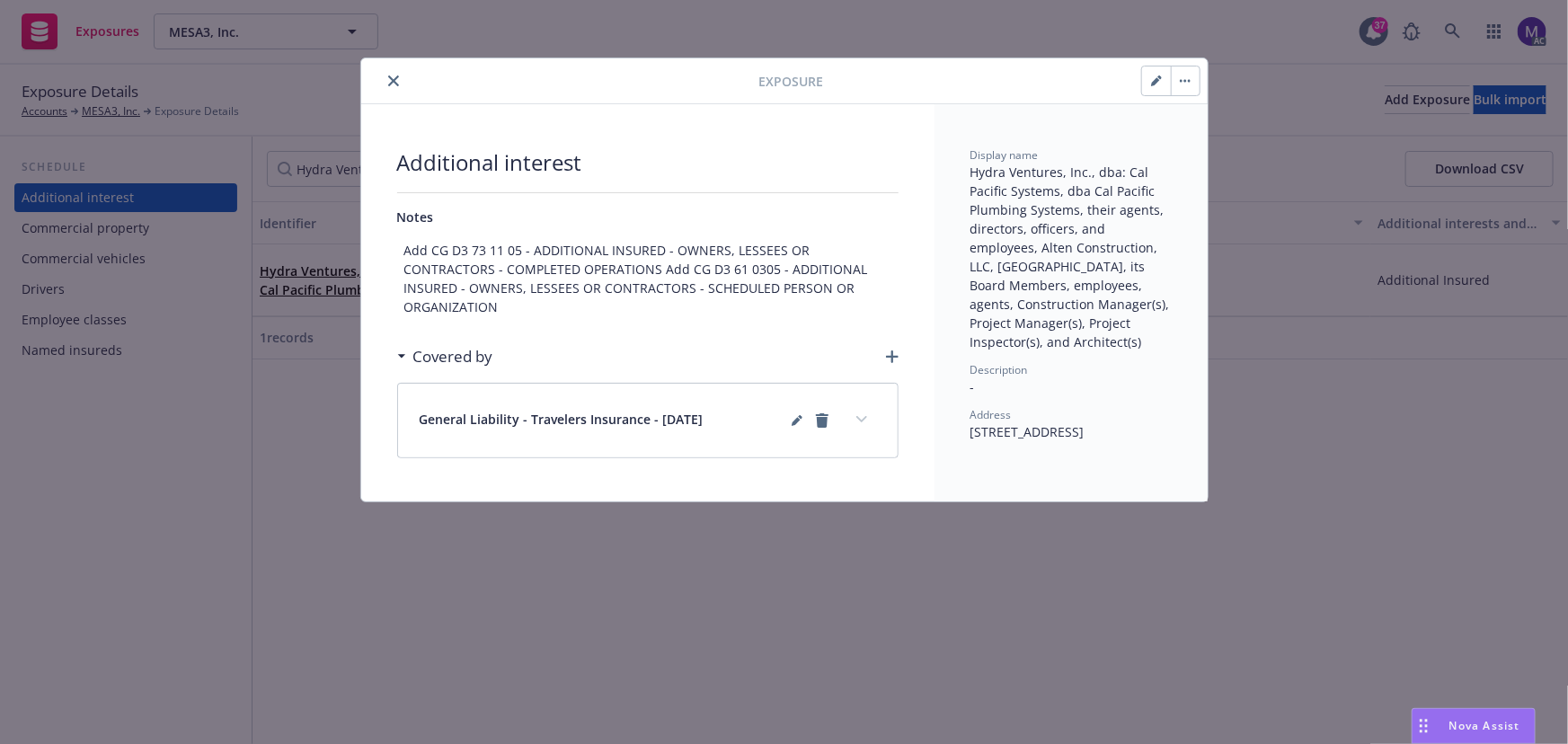
click at [860, 416] on icon "expand content" at bounding box center [861, 419] width 11 height 7
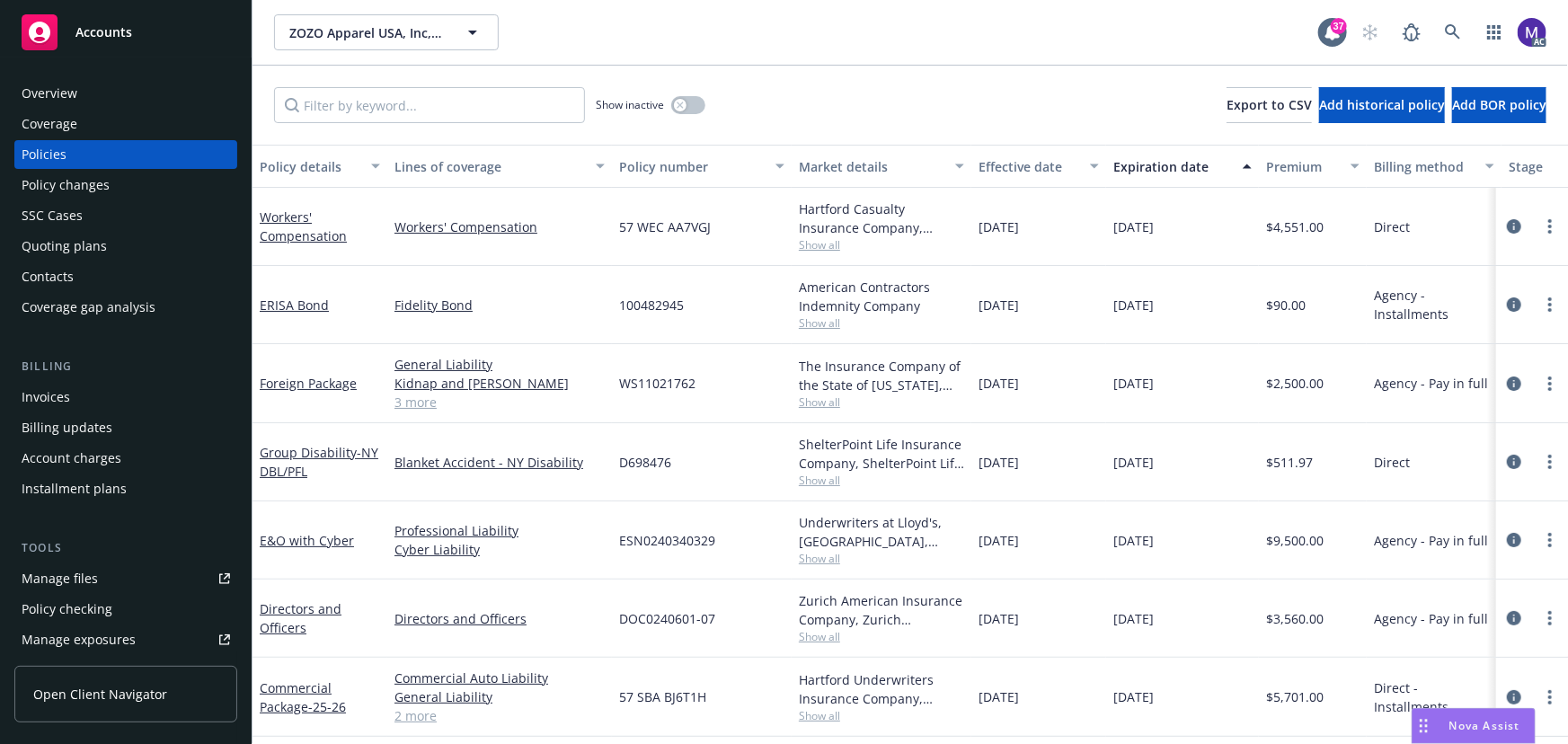
click at [134, 182] on div "Policy changes" at bounding box center [126, 184] width 209 height 29
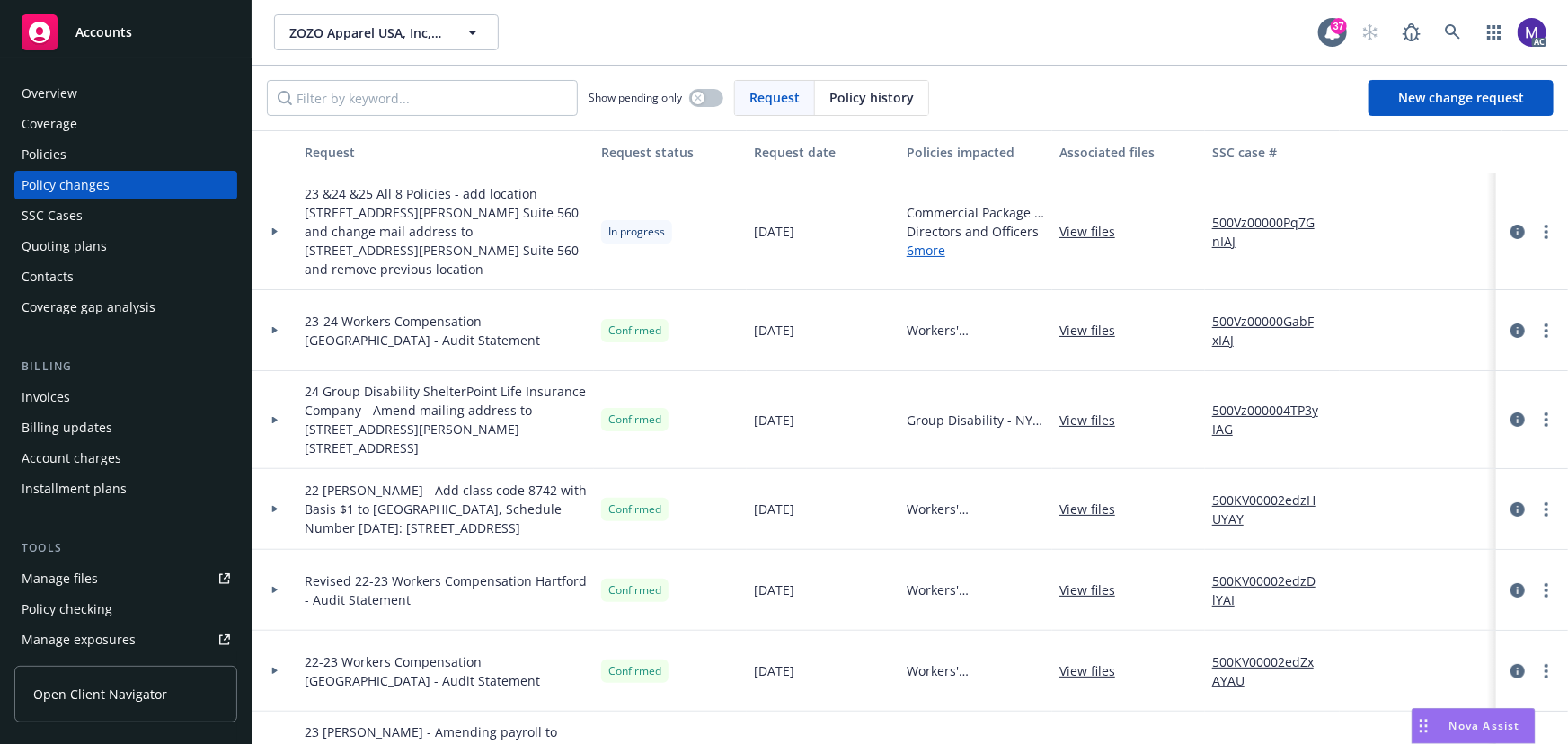
click at [292, 251] on div at bounding box center [275, 232] width 45 height 117
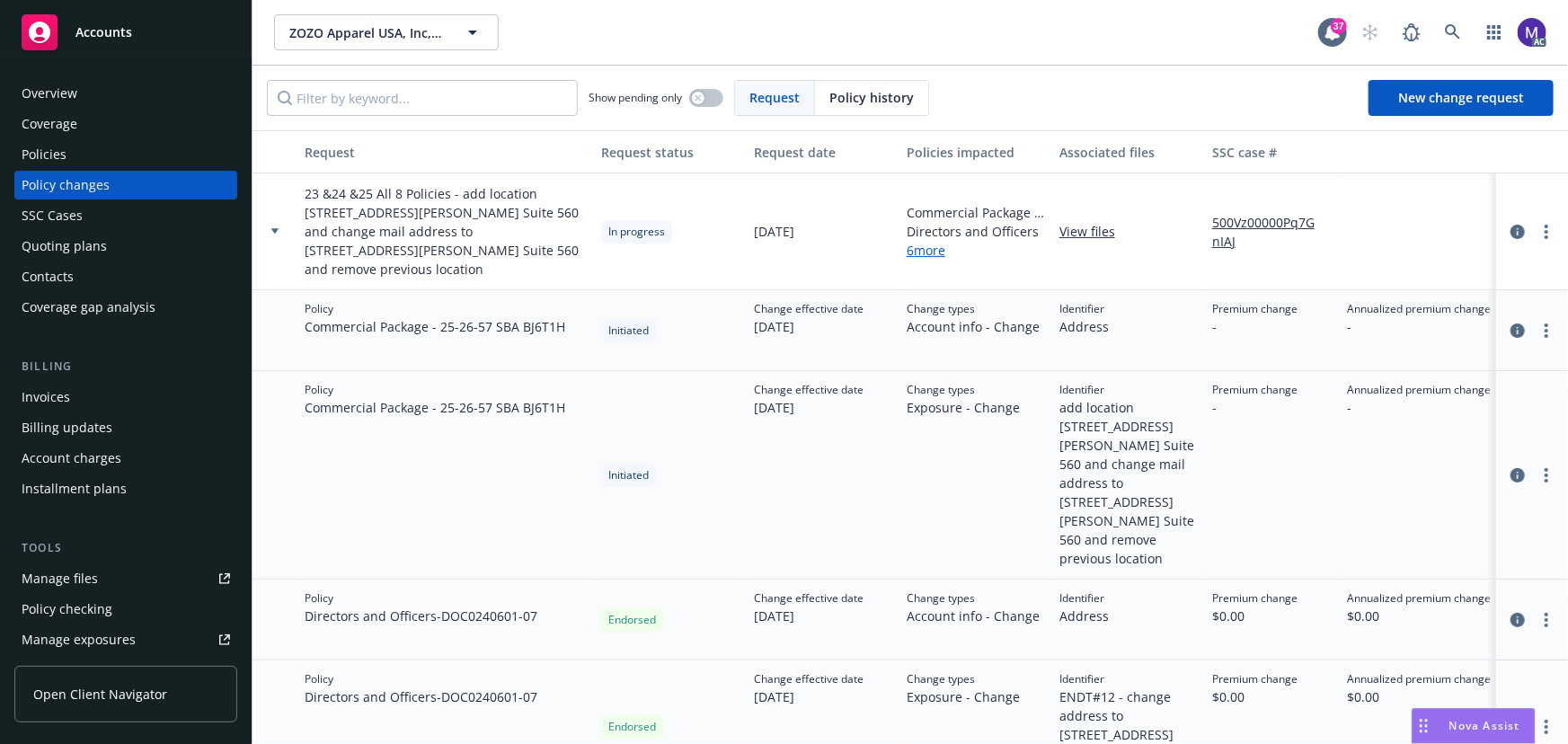
click at [1084, 224] on link "View files" at bounding box center [1093, 231] width 70 height 19
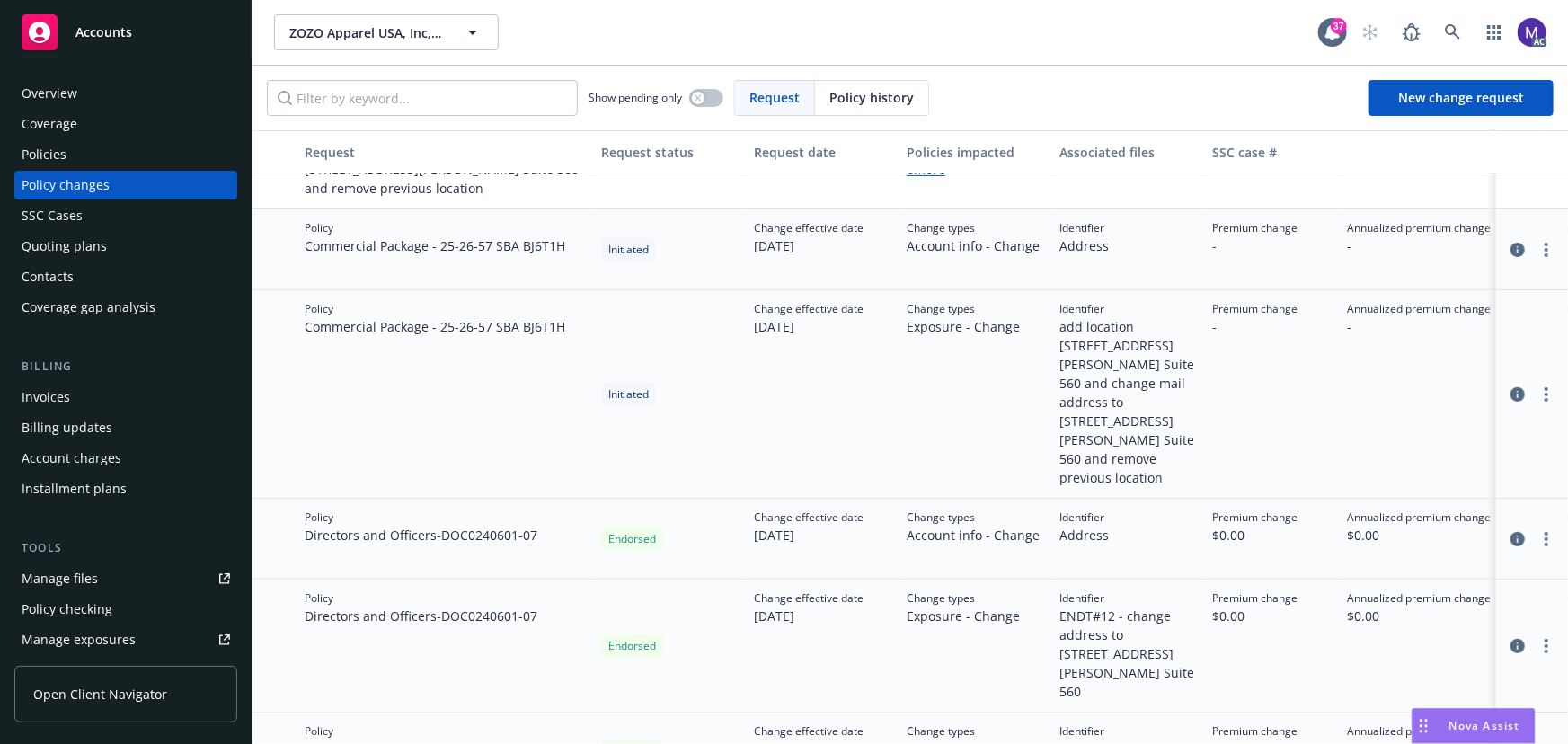
scroll to position [163, 0]
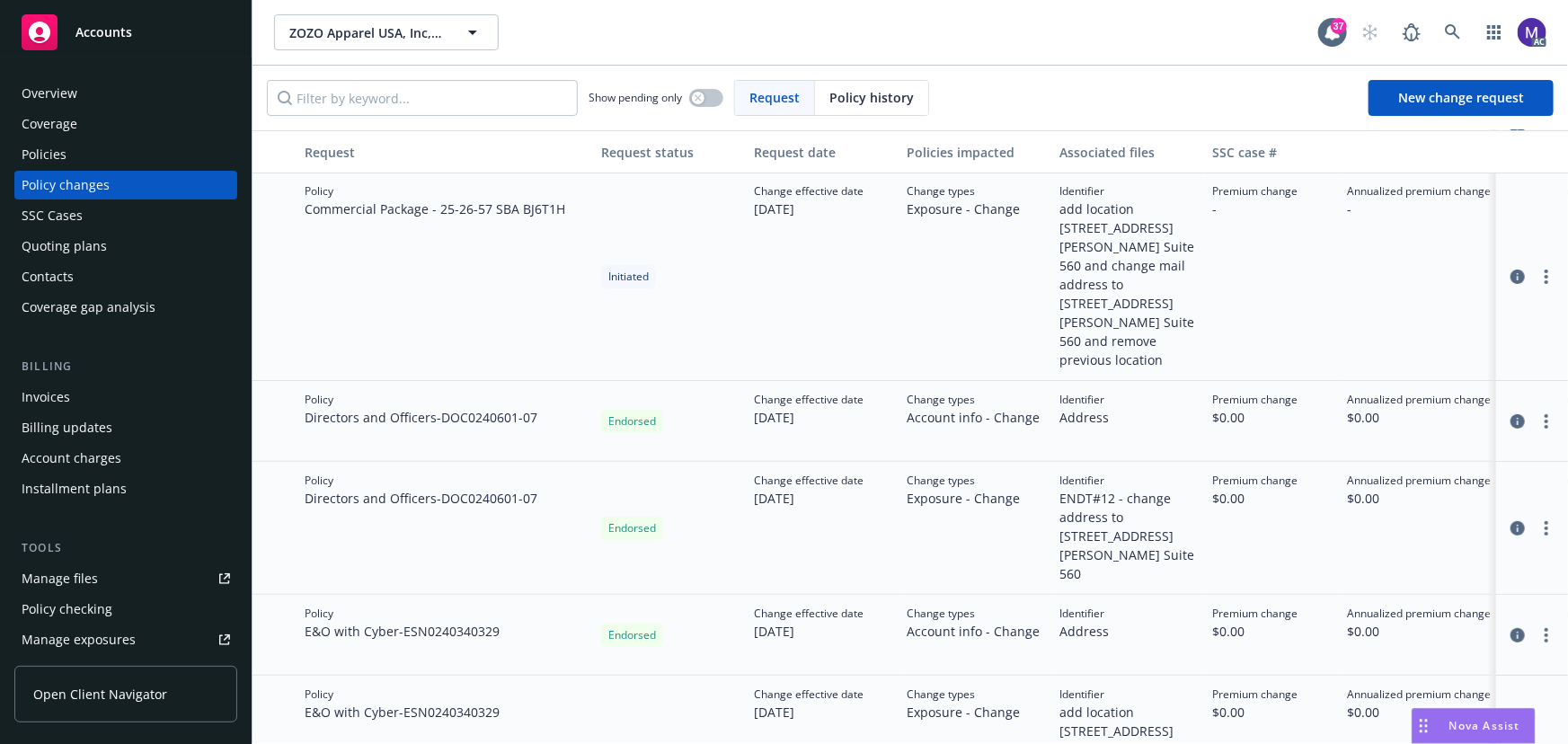
drag, startPoint x: 871, startPoint y: 381, endPoint x: 1071, endPoint y: 374, distance: 200.1
click at [1071, 381] on div "Policy Directors and Officers - DOC0240601-07 Endorsed Change effective date [D…" at bounding box center [1182, 422] width 1860 height 81
click at [1071, 408] on span "Address" at bounding box center [1083, 417] width 49 height 19
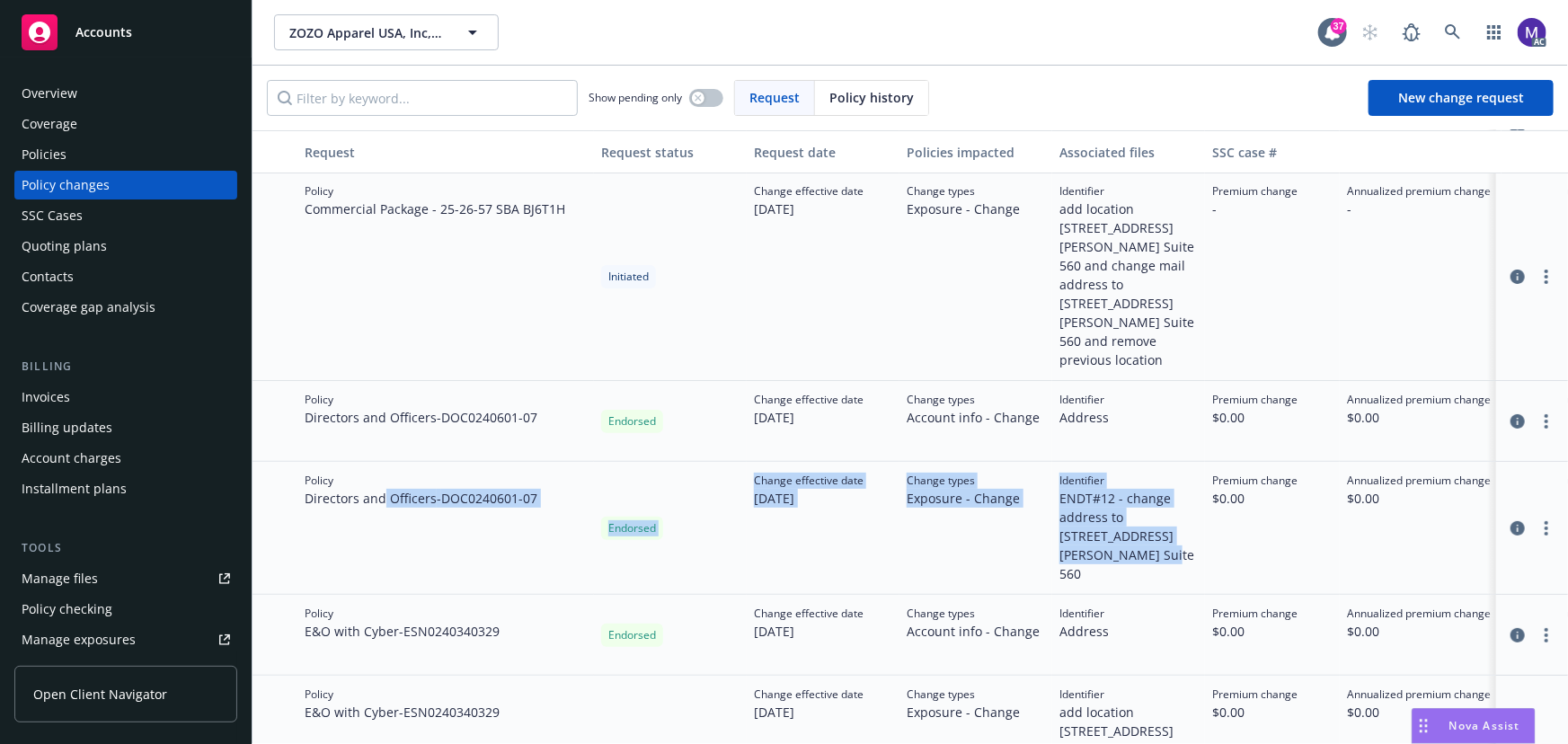
drag, startPoint x: 403, startPoint y: 460, endPoint x: 1149, endPoint y: 508, distance: 747.5
click at [1150, 510] on div "Policy Directors and Officers - DOC0240601-07 Endorsed Change effective date [D…" at bounding box center [1182, 528] width 1860 height 133
click at [1149, 508] on span "ENDT#12 - change address to [STREET_ADDRESS][PERSON_NAME] Suite 560" at bounding box center [1128, 536] width 138 height 95
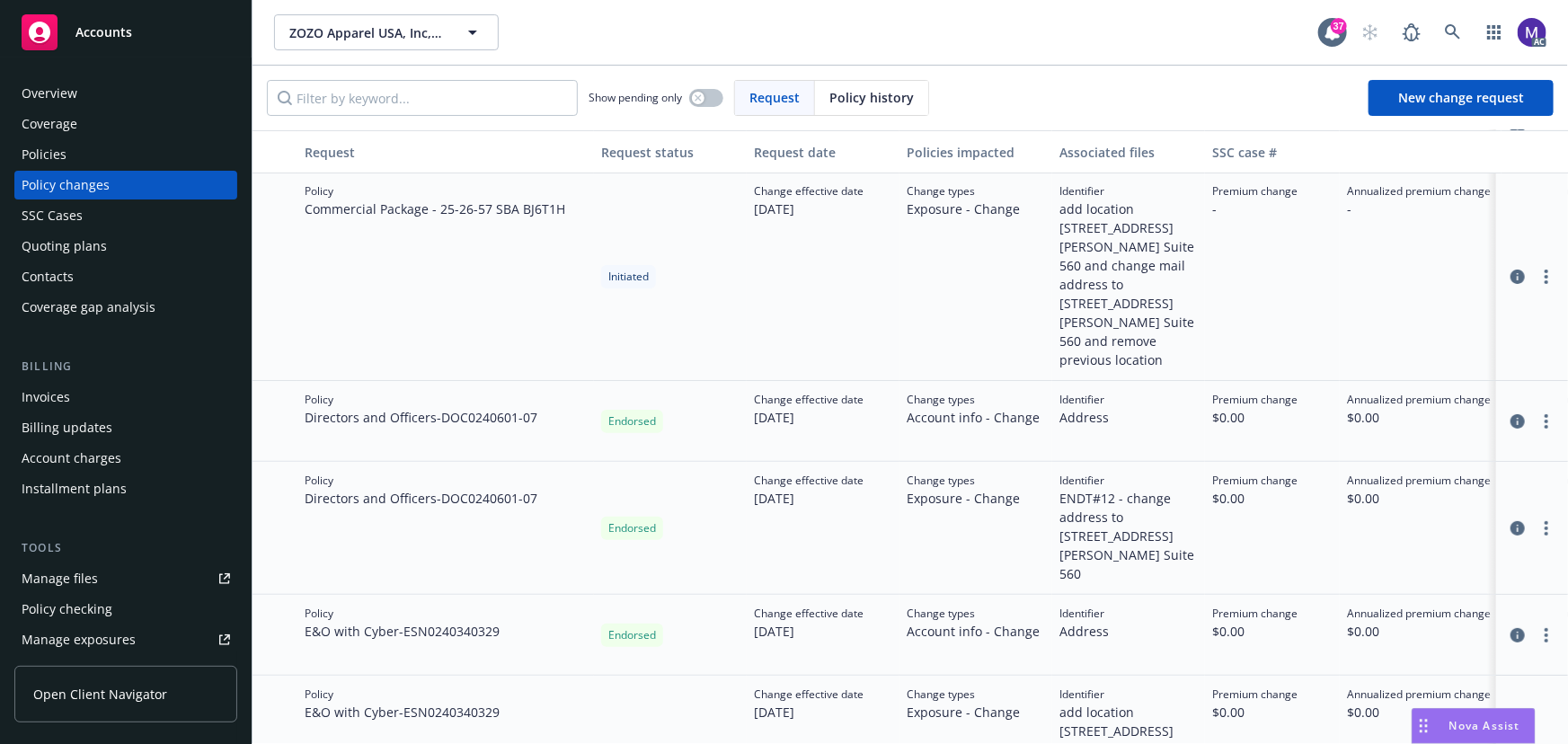
click at [1132, 512] on span "ENDT#12 - change address to [STREET_ADDRESS][PERSON_NAME] Suite 560" at bounding box center [1128, 536] width 138 height 95
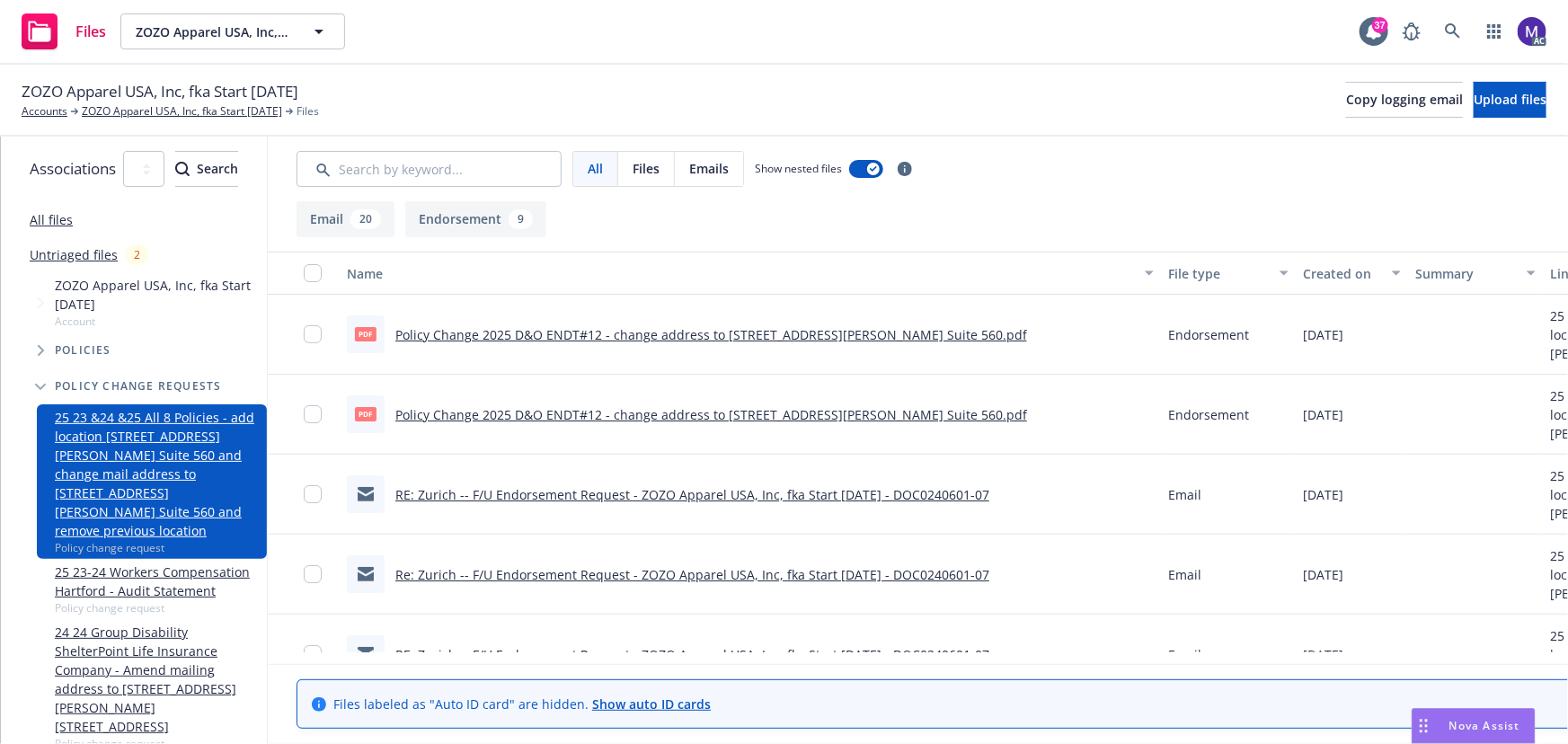
click at [716, 337] on link "Policy Change 2025 D&O ENDT#12 - change address to [STREET_ADDRESS][PERSON_NAME…" at bounding box center [710, 334] width 631 height 17
